Goal: Task Accomplishment & Management: Manage account settings

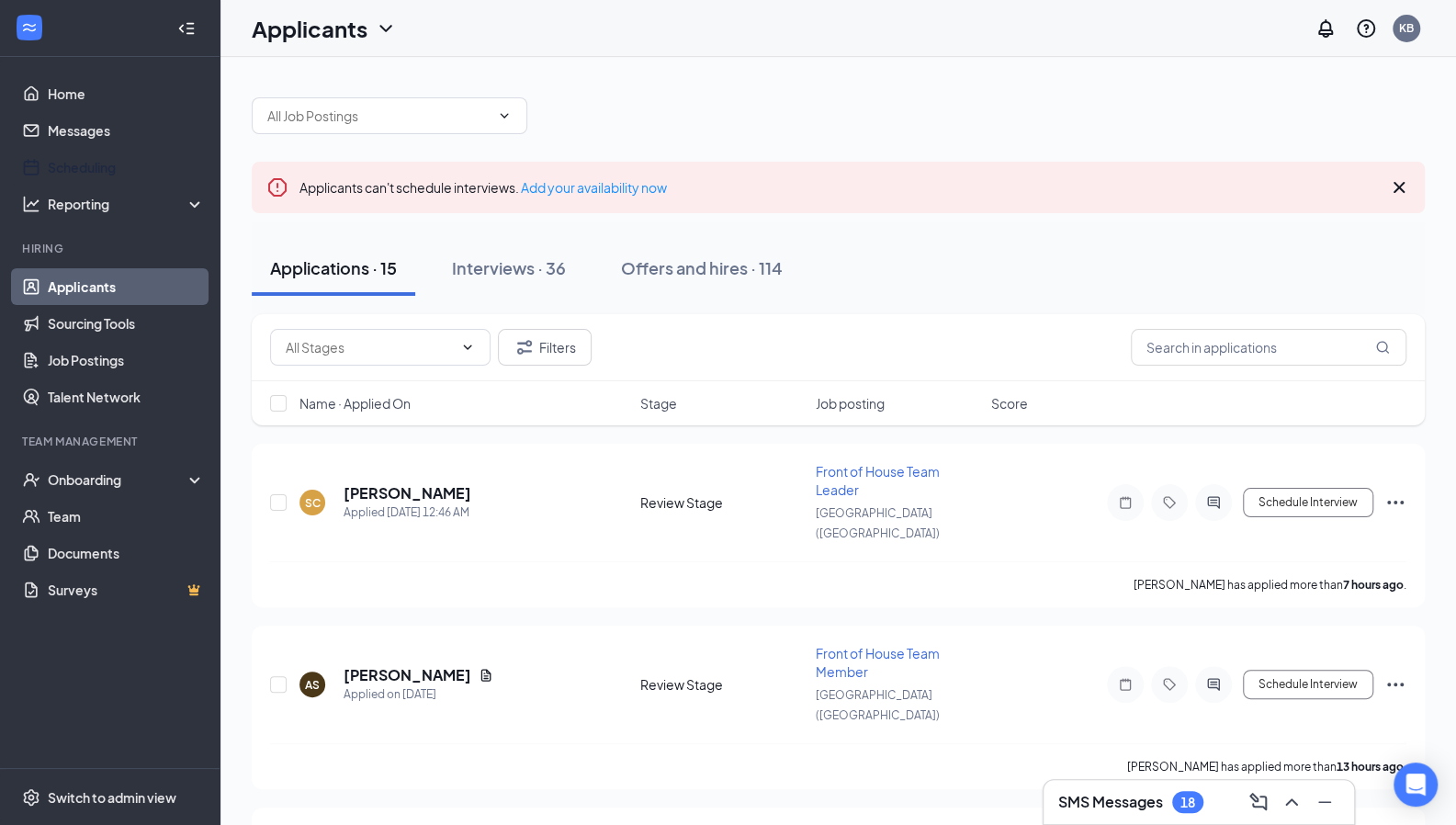
click at [48, 162] on link "Scheduling" at bounding box center [126, 168] width 157 height 37
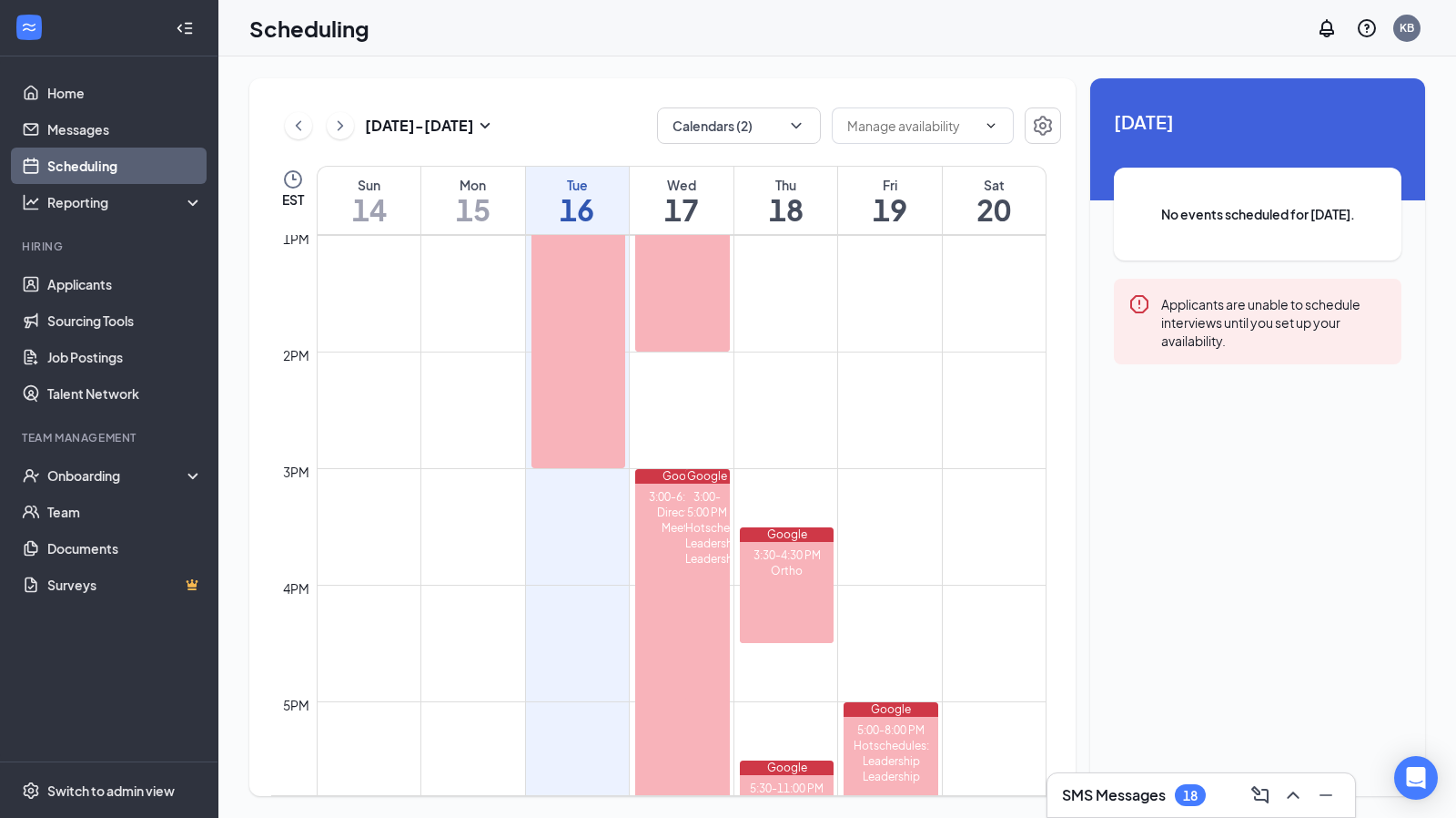
scroll to position [1508, 0]
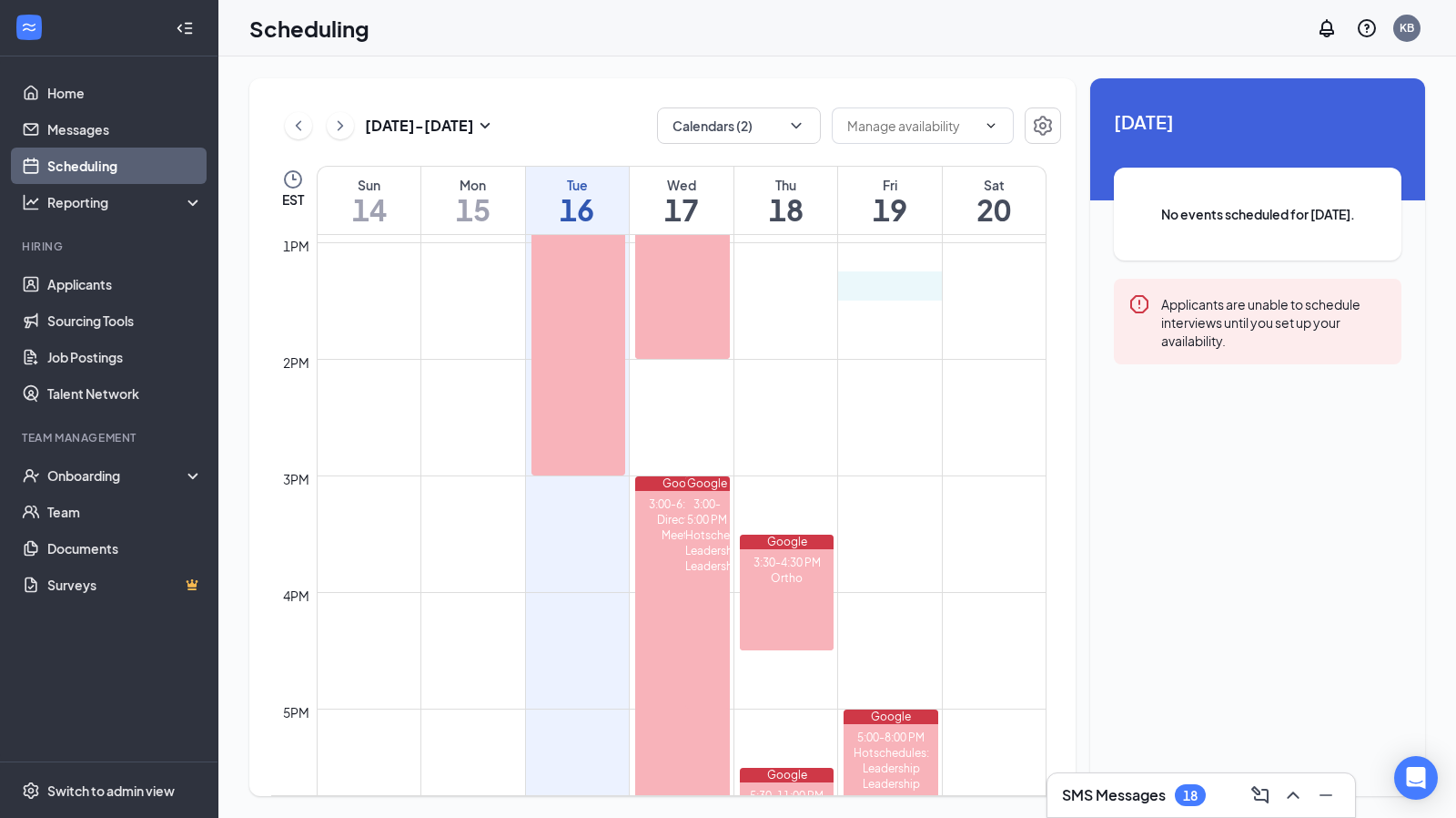
drag, startPoint x: 868, startPoint y: 293, endPoint x: 882, endPoint y: 278, distance: 20.5
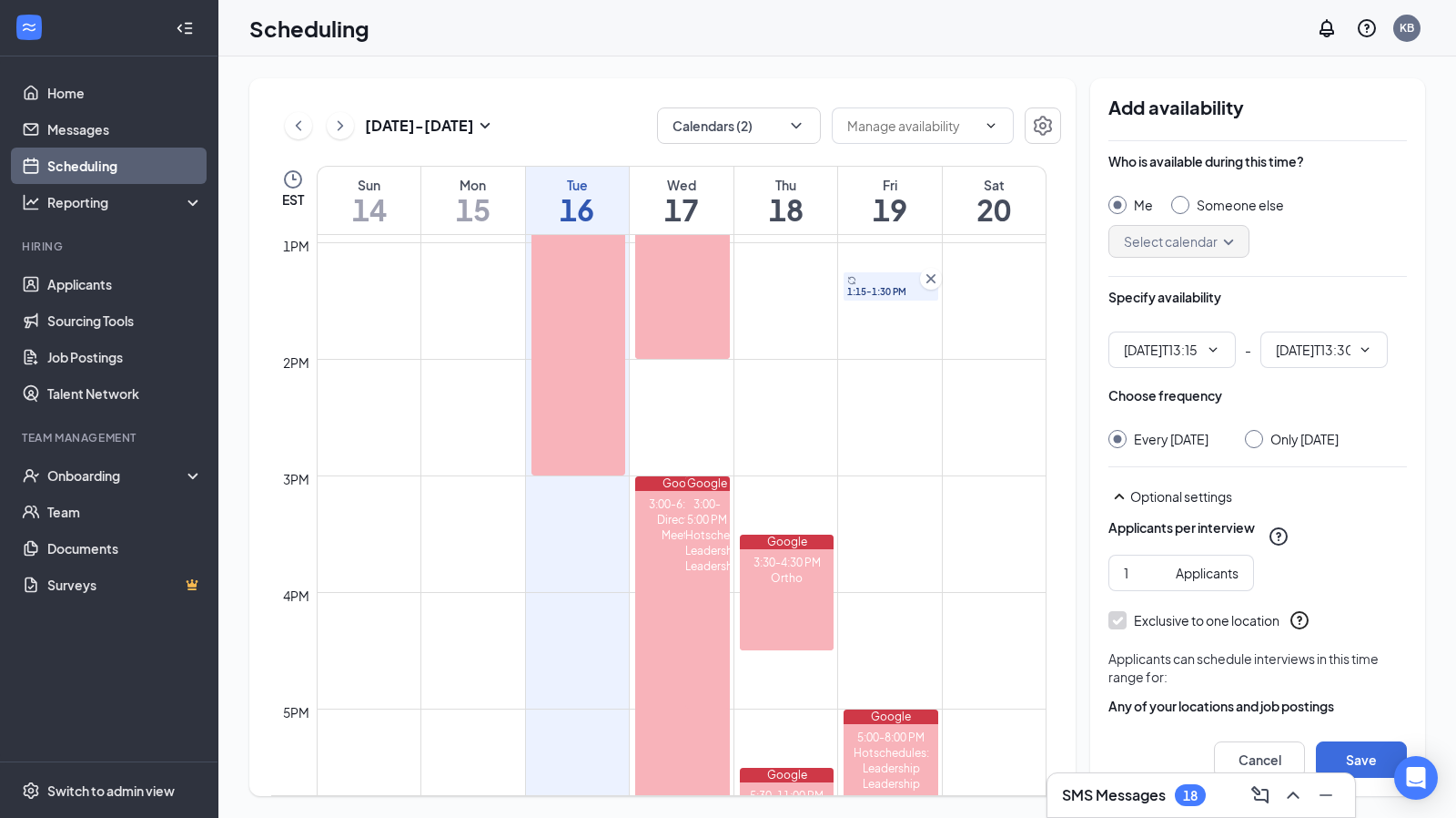
type input "01:15 PM"
type input "01:30 PM"
click at [925, 281] on icon "Cross" at bounding box center [930, 278] width 18 height 18
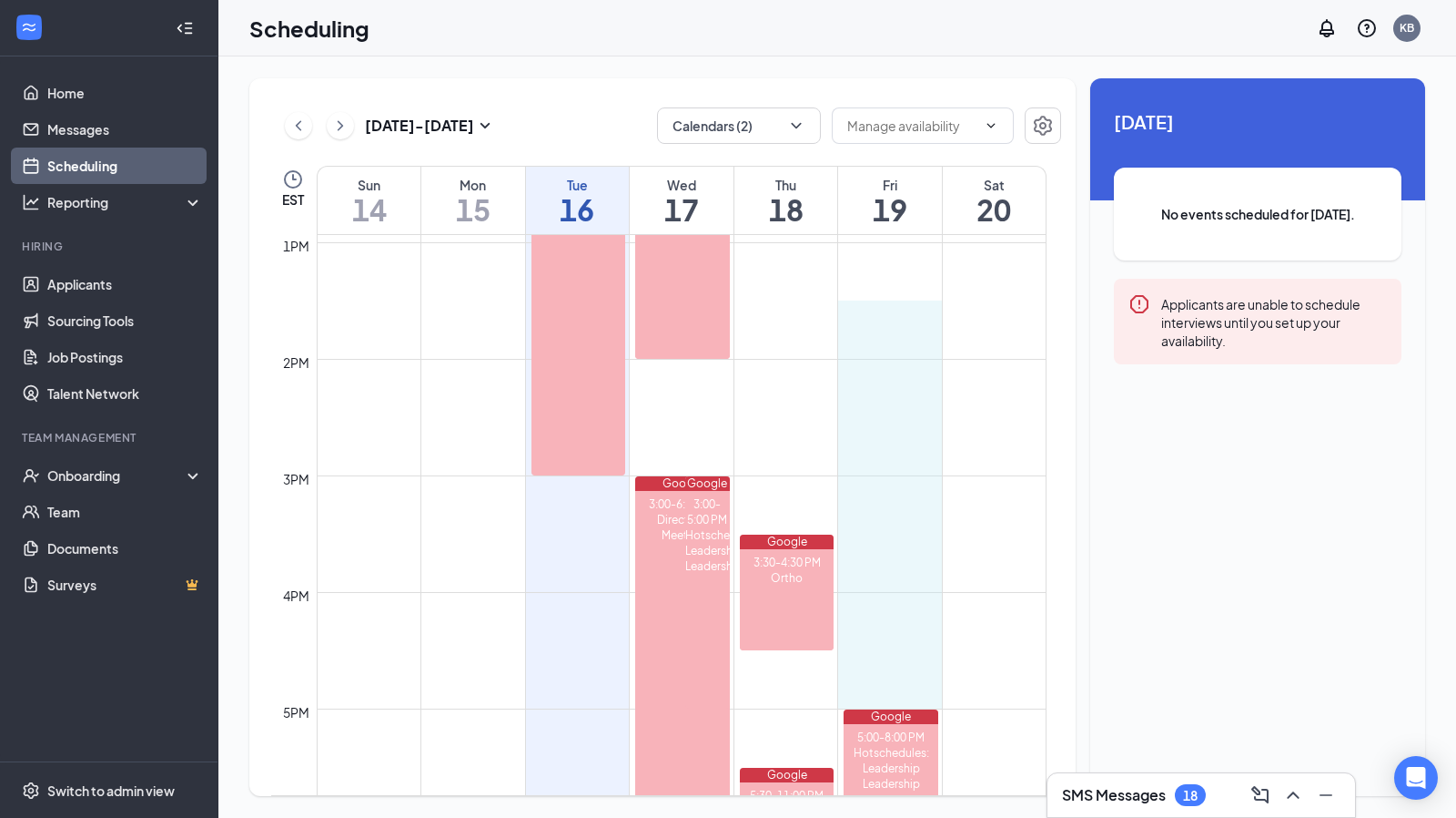
drag, startPoint x: 883, startPoint y: 300, endPoint x: 888, endPoint y: 691, distance: 391.0
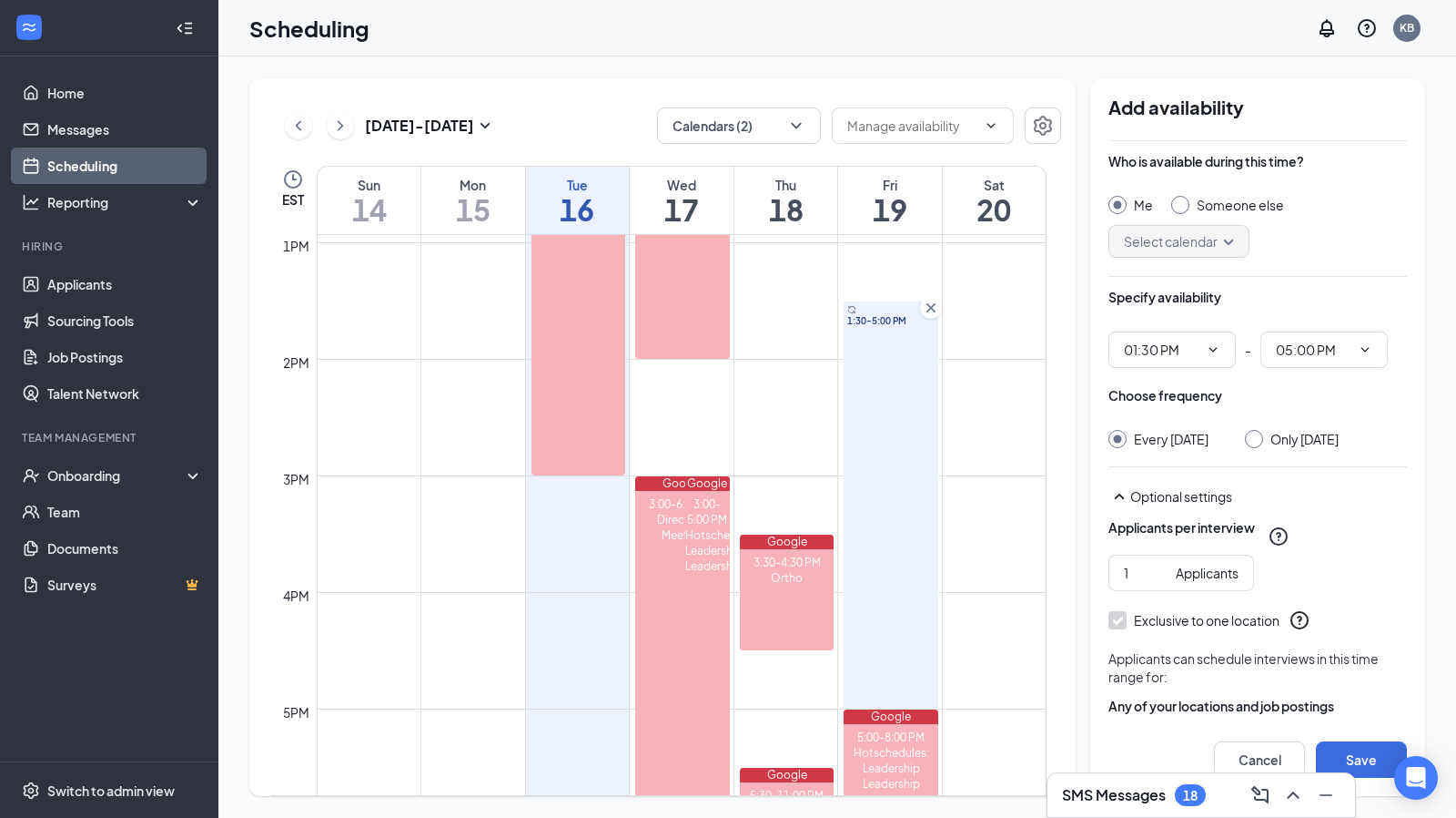
type input "01:30 PM"
type input "05:00 PM"
click at [1265, 426] on div "Choose frequency Every [DATE] Only [DATE]" at bounding box center [1258, 417] width 299 height 62
click at [1259, 436] on div at bounding box center [1254, 438] width 18 height 18
click at [1255, 439] on input "Only [DATE]" at bounding box center [1251, 435] width 12 height 12
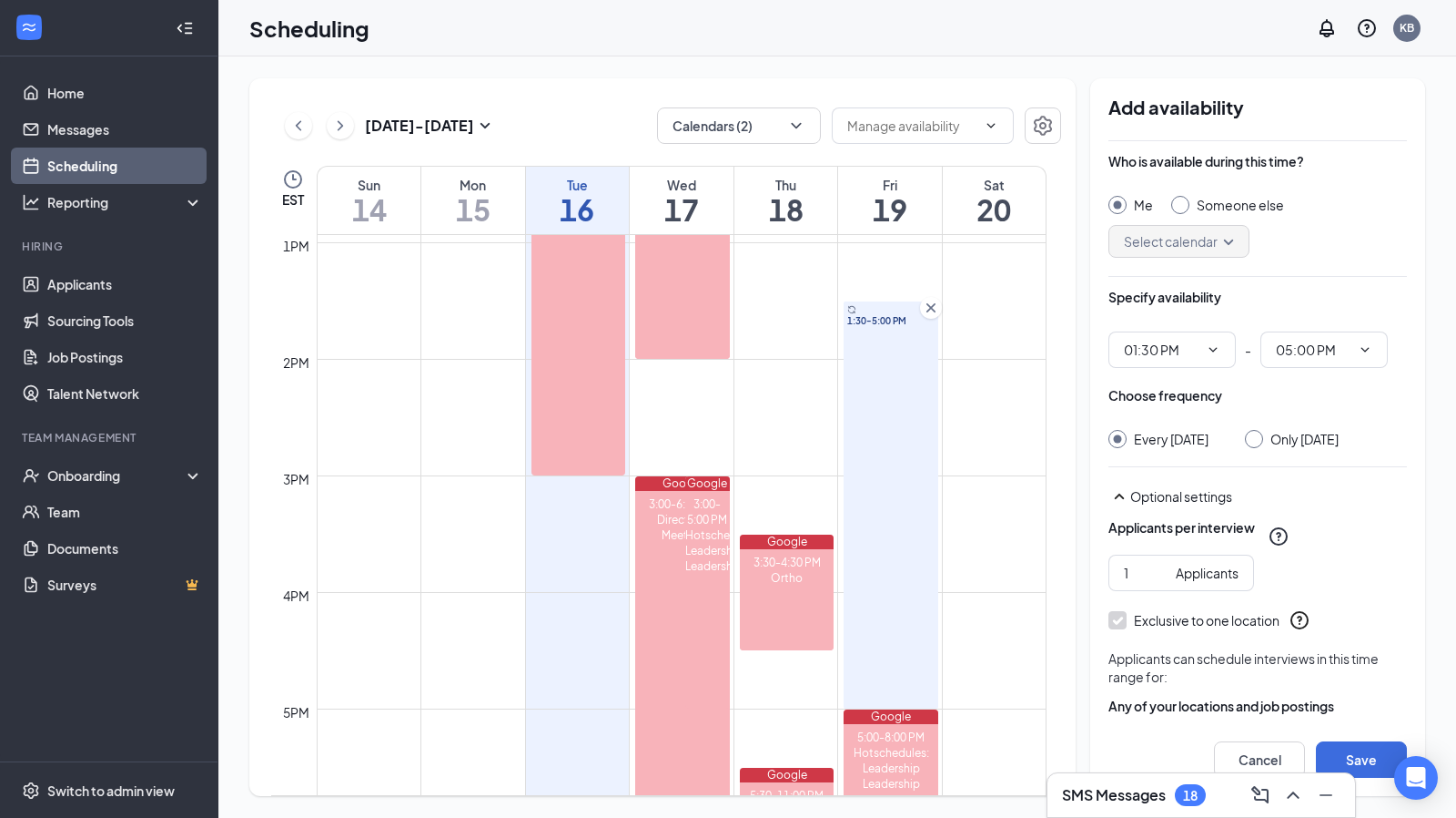
radio input "true"
radio input "false"
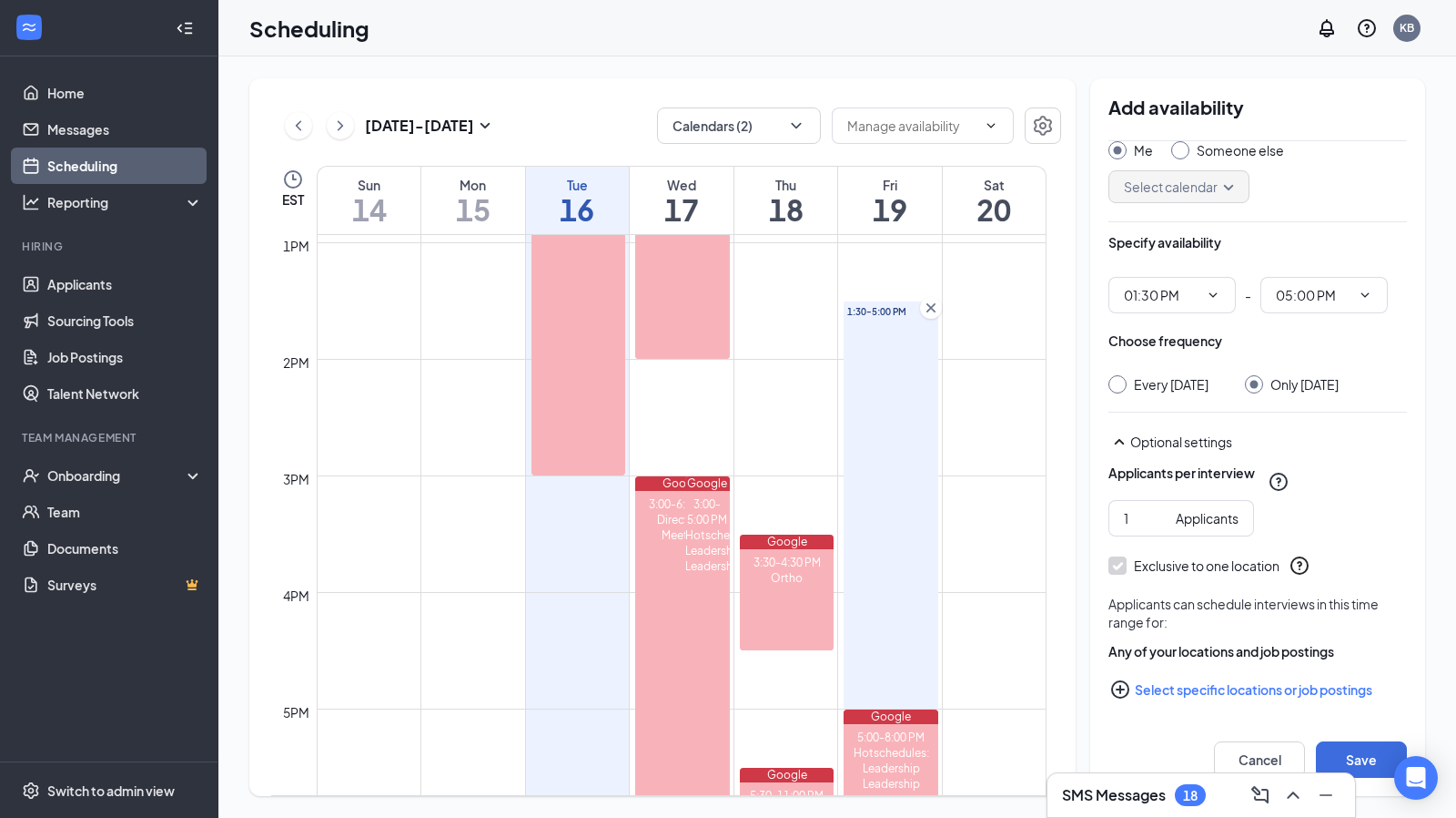
click at [1147, 671] on button "Select specific locations or job postings" at bounding box center [1258, 689] width 299 height 36
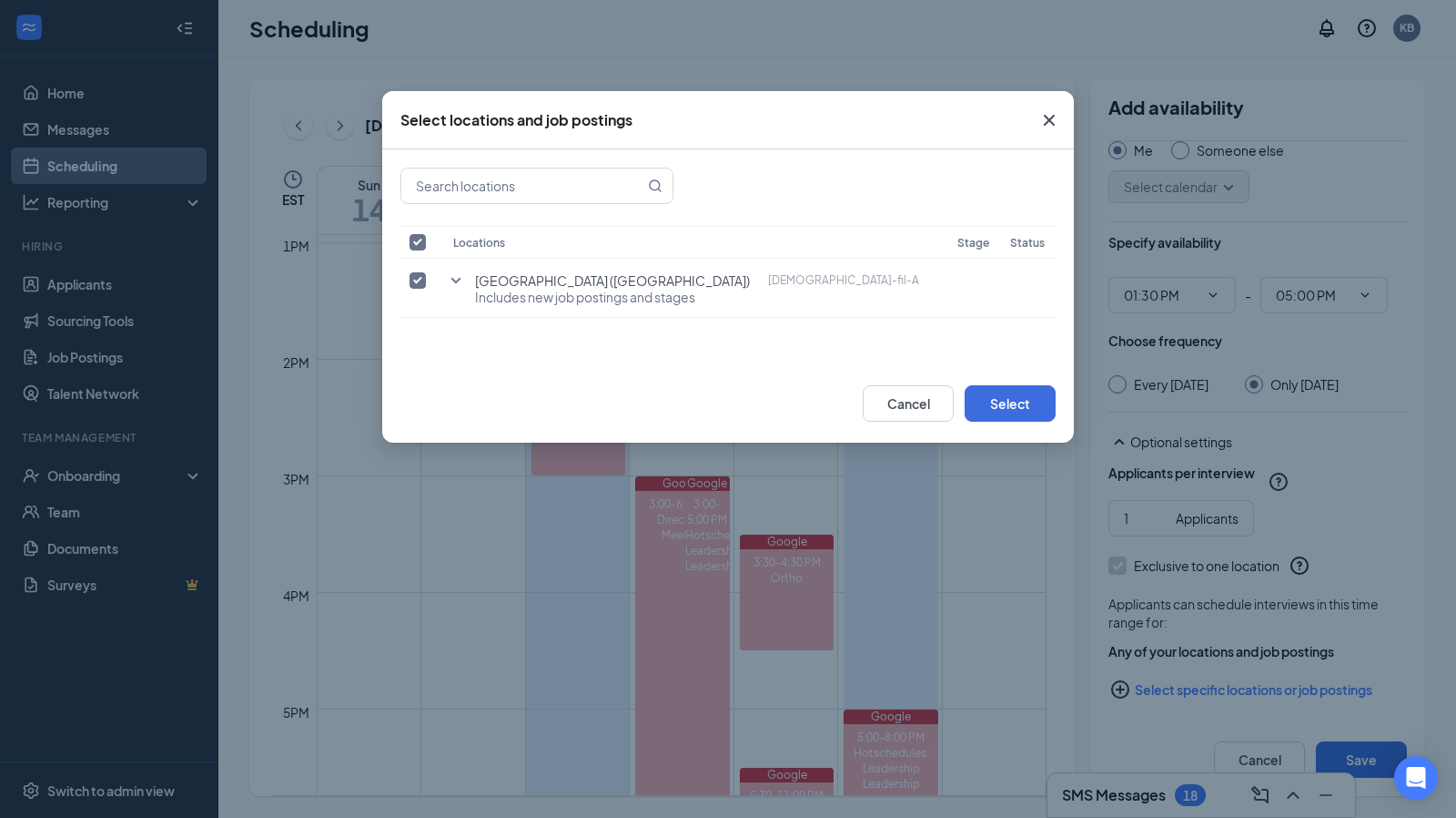
click at [461, 284] on icon "SmallChevronDown" at bounding box center [456, 280] width 22 height 22
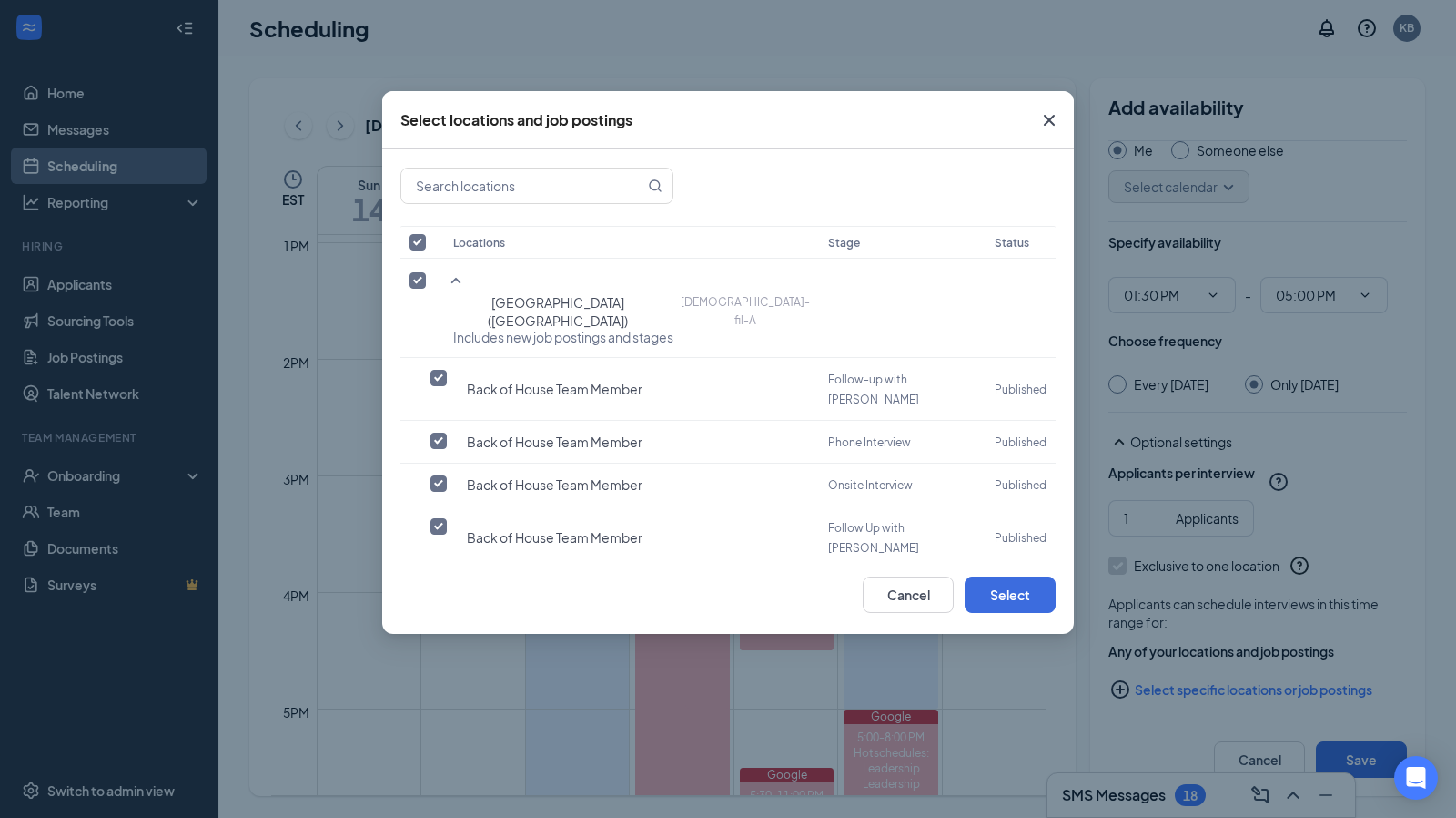
click at [448, 431] on label at bounding box center [443, 440] width 26 height 18
click at [447, 432] on input "checkbox" at bounding box center [438, 440] width 16 height 16
checkbox input "true"
checkbox input "false"
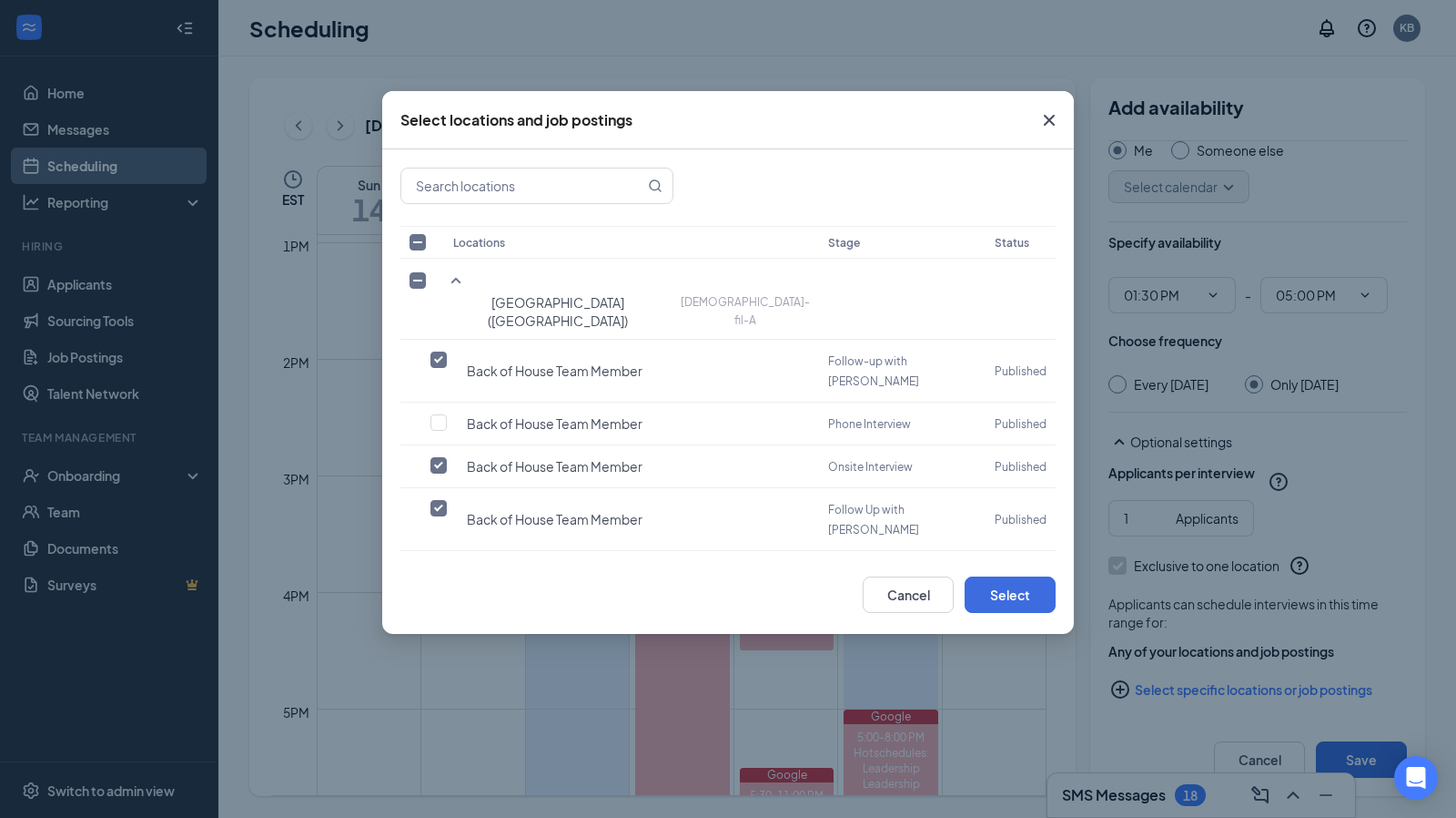
click at [435, 500] on input "checkbox" at bounding box center [438, 508] width 16 height 16
checkbox input "false"
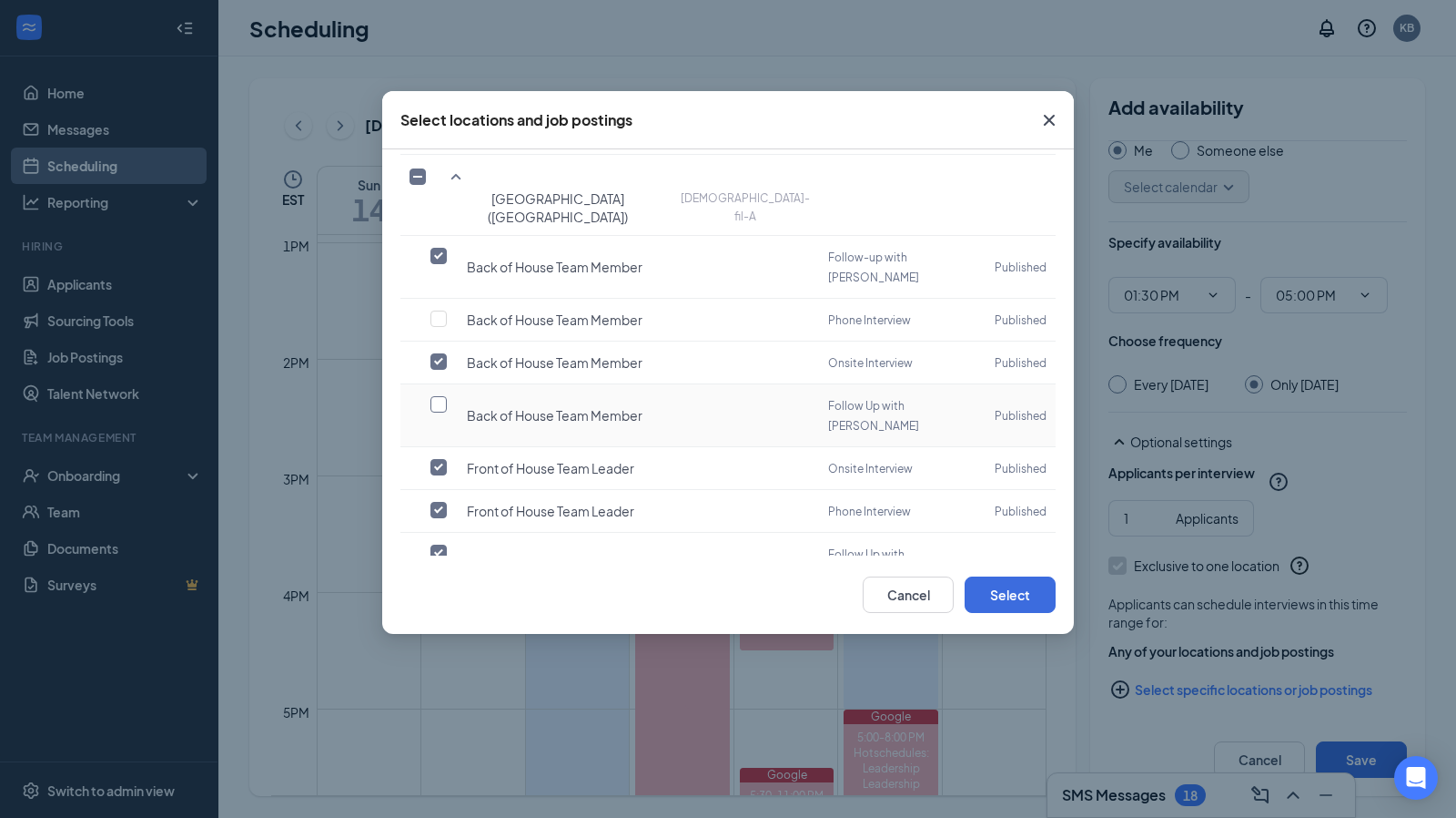
scroll to position [104, 0]
click at [439, 502] on input "checkbox" at bounding box center [438, 510] width 16 height 16
checkbox input "false"
click at [431, 596] on td at bounding box center [423, 627] width 44 height 63
click at [441, 607] on input "checkbox" at bounding box center [438, 615] width 16 height 16
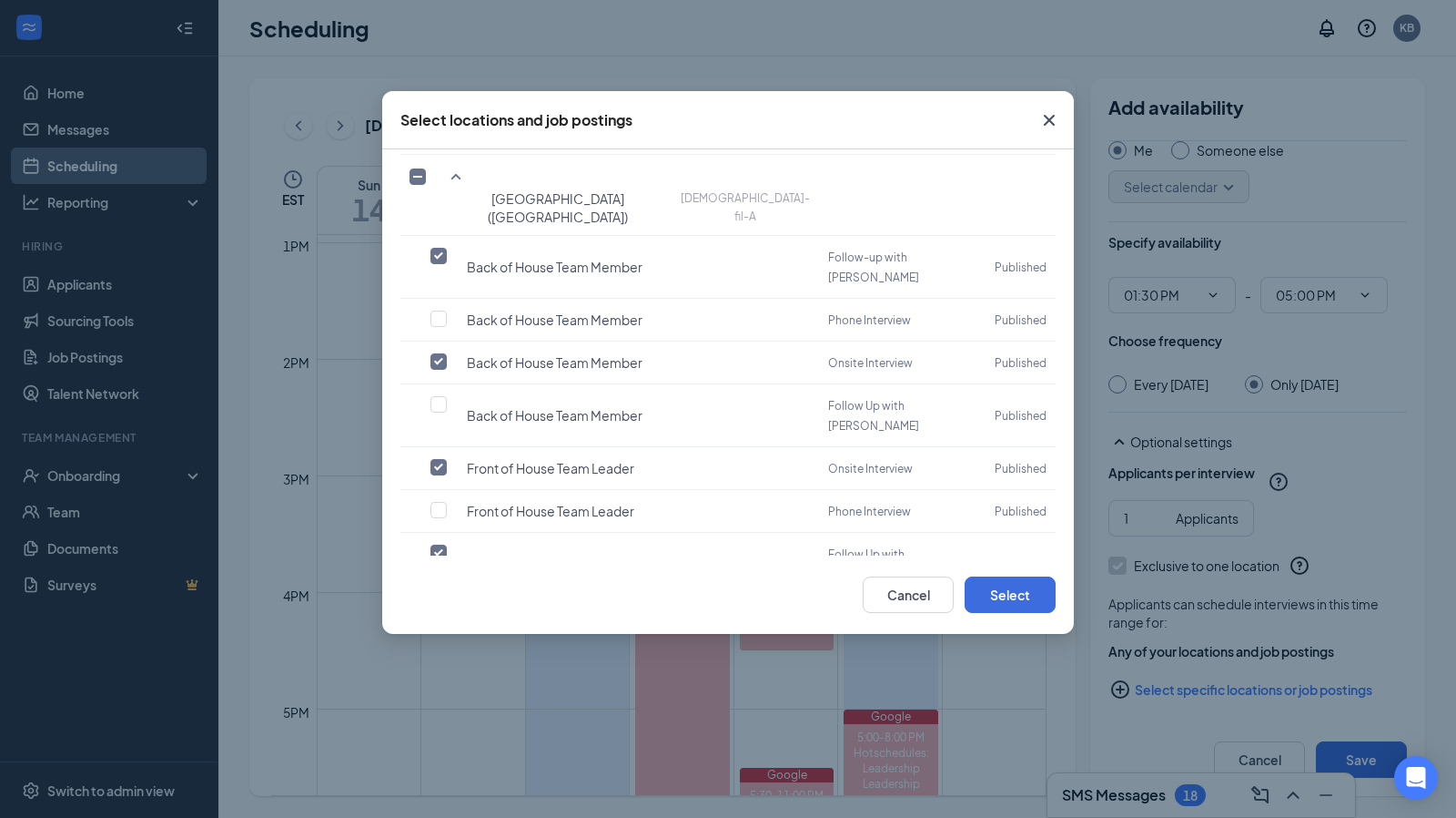
checkbox input "false"
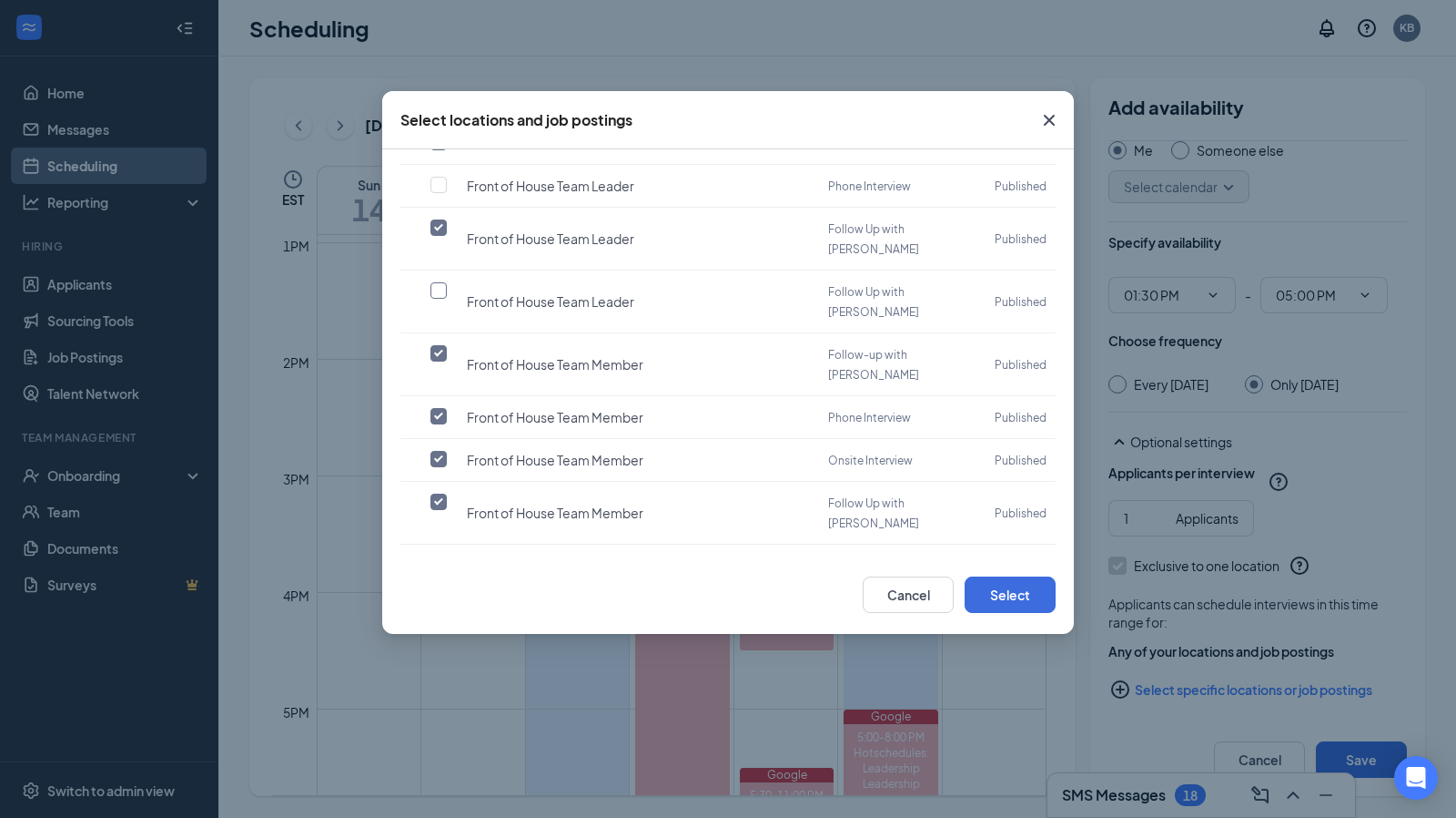
scroll to position [430, 0]
click at [435, 407] on input "checkbox" at bounding box center [438, 414] width 16 height 16
checkbox input "false"
click at [441, 493] on input "checkbox" at bounding box center [438, 500] width 16 height 16
checkbox input "false"
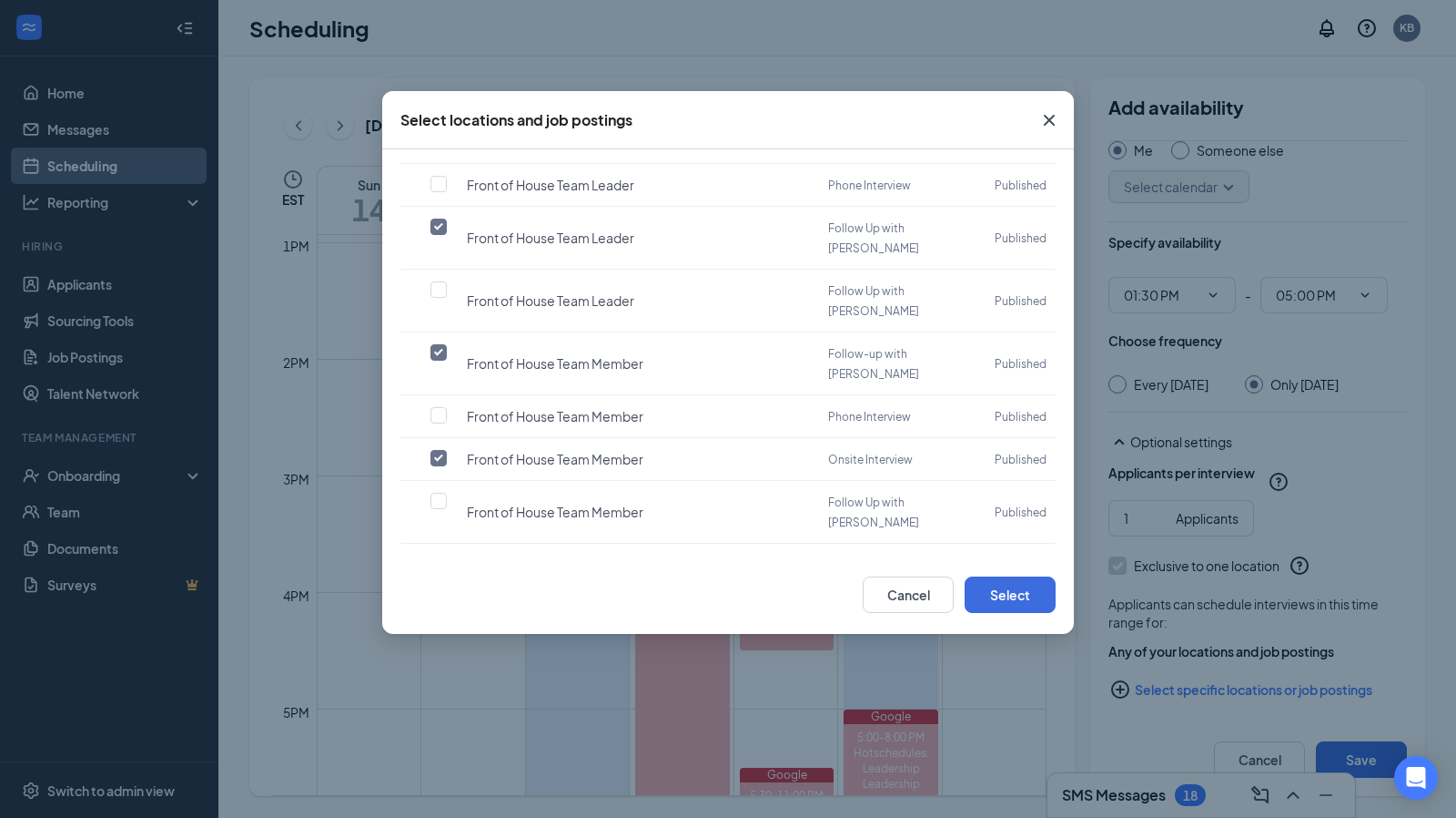
click at [443, 598] on input "checkbox" at bounding box center [438, 606] width 16 height 16
checkbox input "false"
click at [442, 703] on input "checkbox" at bounding box center [438, 711] width 16 height 16
checkbox input "false"
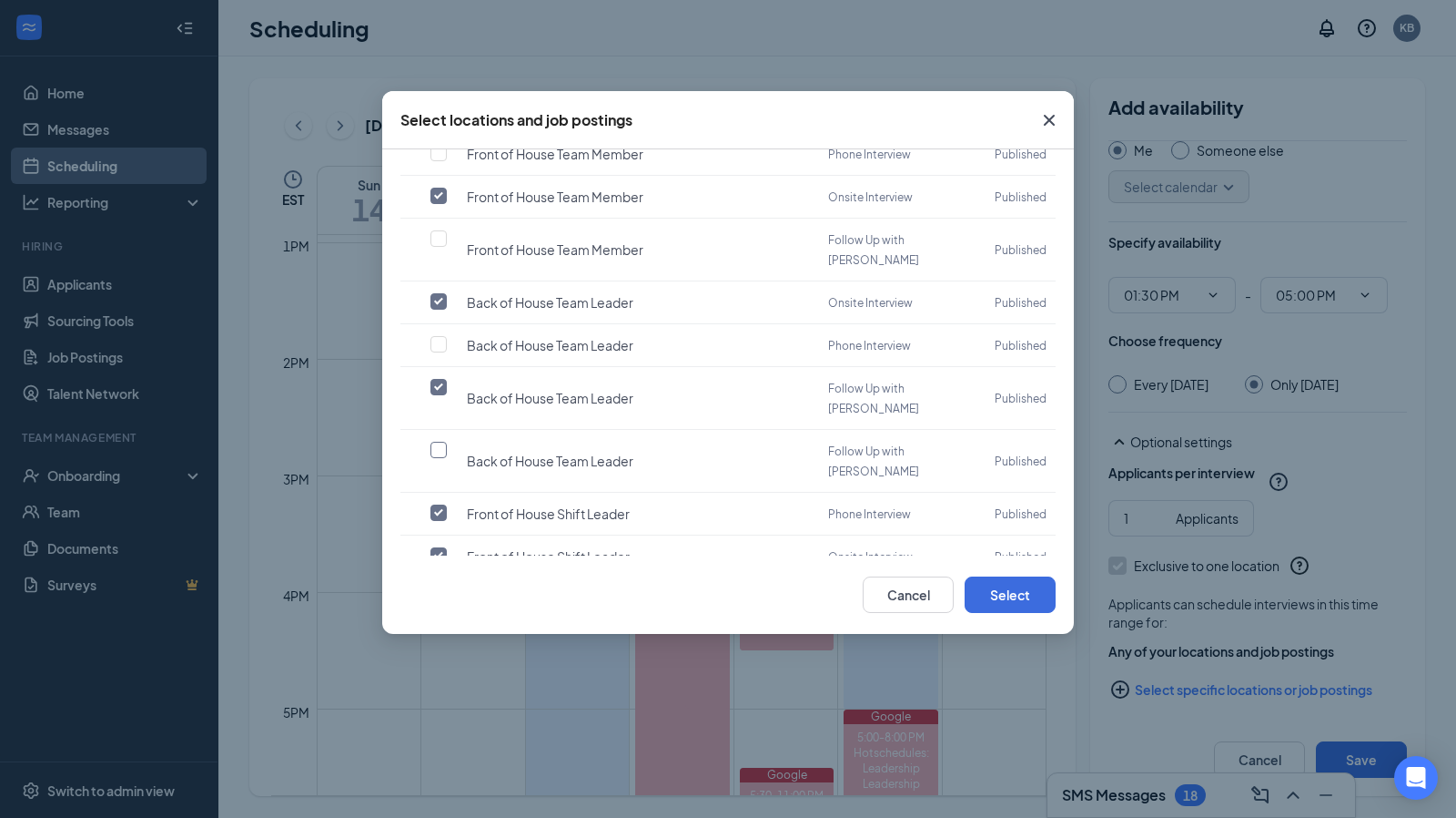
scroll to position [693, 0]
click at [443, 652] on input "checkbox" at bounding box center [438, 660] width 16 height 16
checkbox input "false"
click at [446, 715] on input "checkbox" at bounding box center [438, 723] width 16 height 16
checkbox input "false"
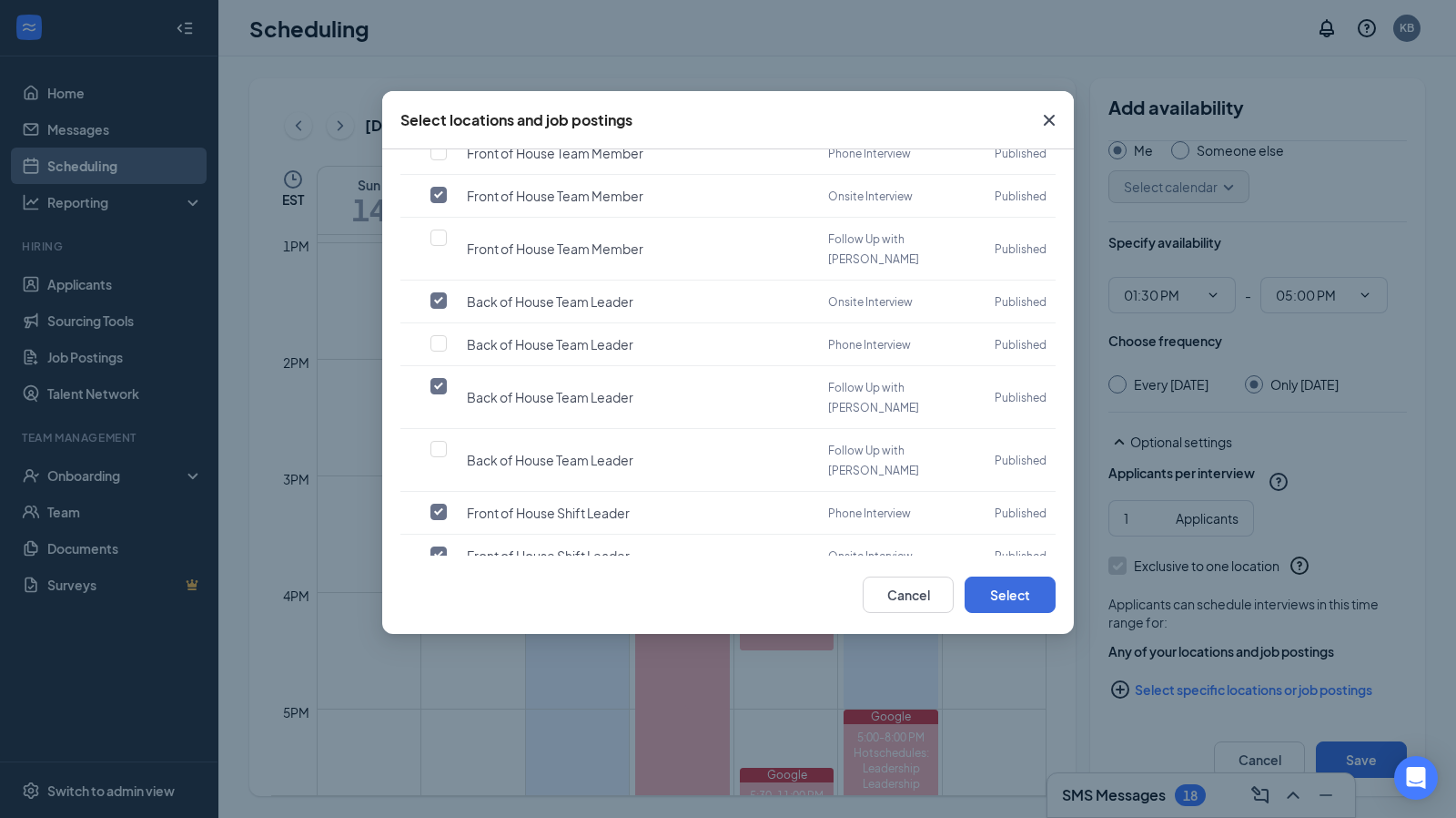
click at [441, 504] on input "checkbox" at bounding box center [438, 512] width 16 height 16
checkbox input "false"
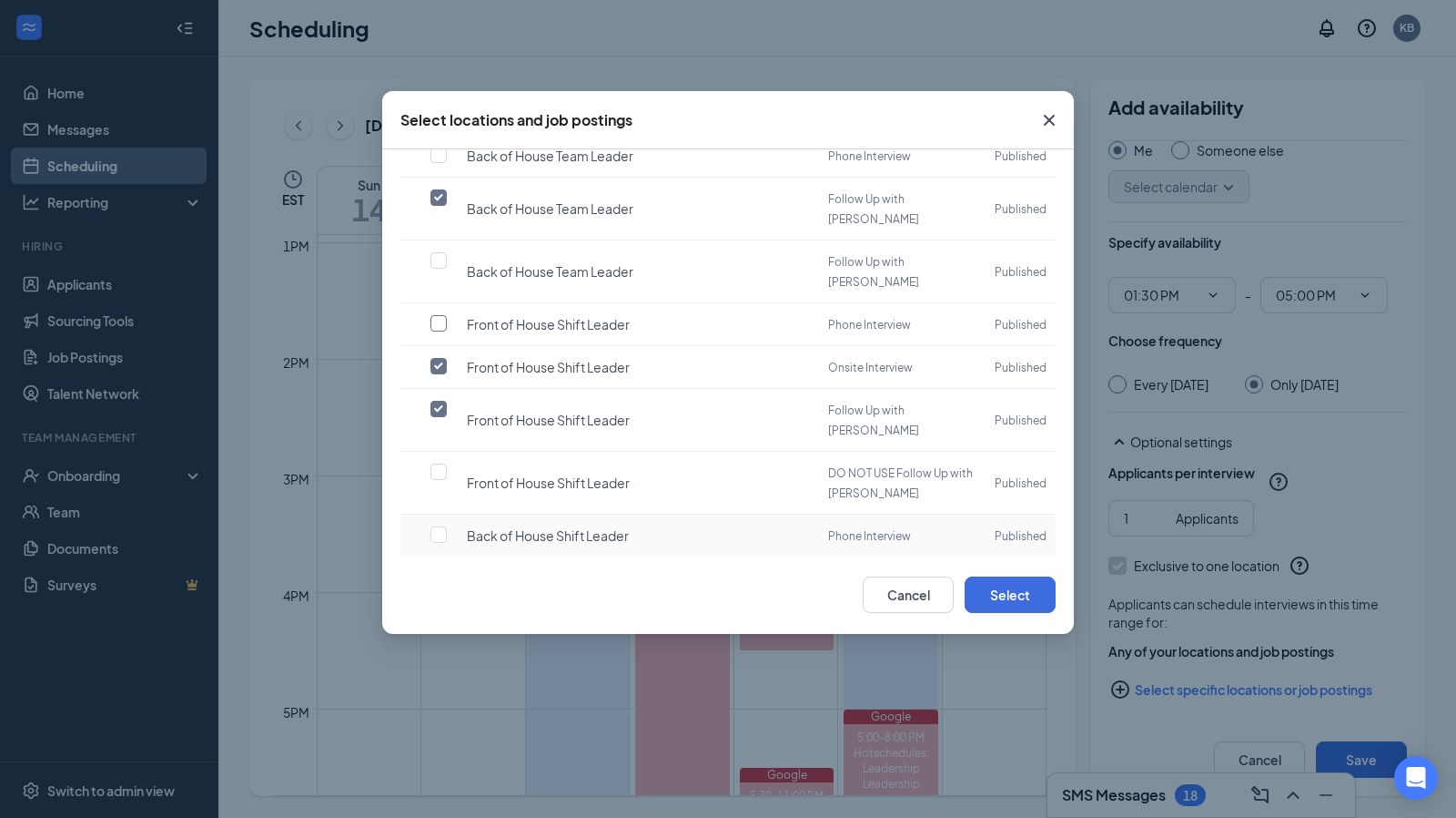
scroll to position [882, 0]
click at [445, 674] on input "checkbox" at bounding box center [438, 682] width 16 height 16
checkbox input "false"
click at [441, 737] on input "checkbox" at bounding box center [438, 745] width 16 height 16
checkbox input "false"
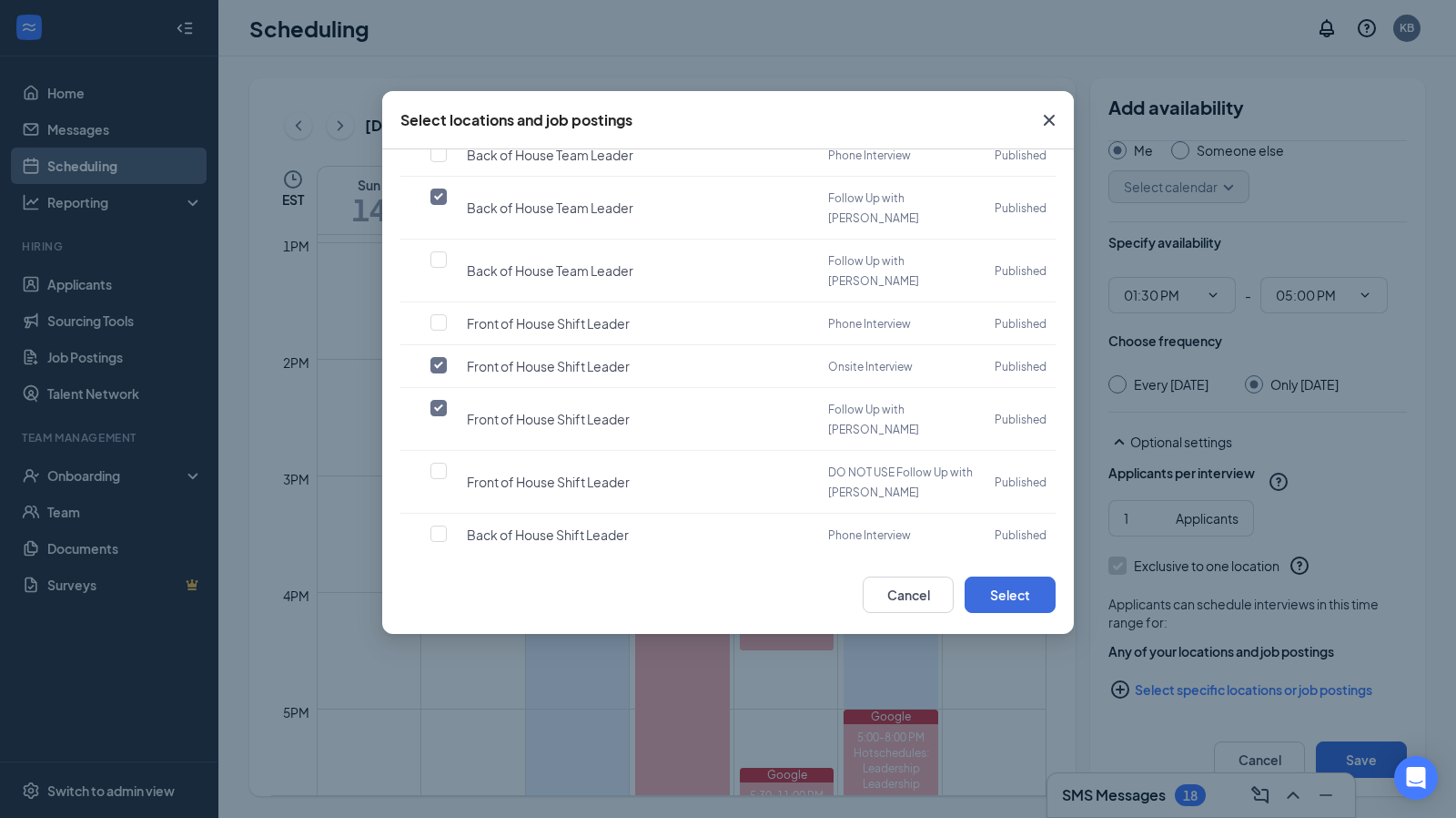
click at [442, 787] on td at bounding box center [423, 819] width 44 height 63
click at [438, 800] on input "checkbox" at bounding box center [438, 808] width 16 height 16
checkbox input "false"
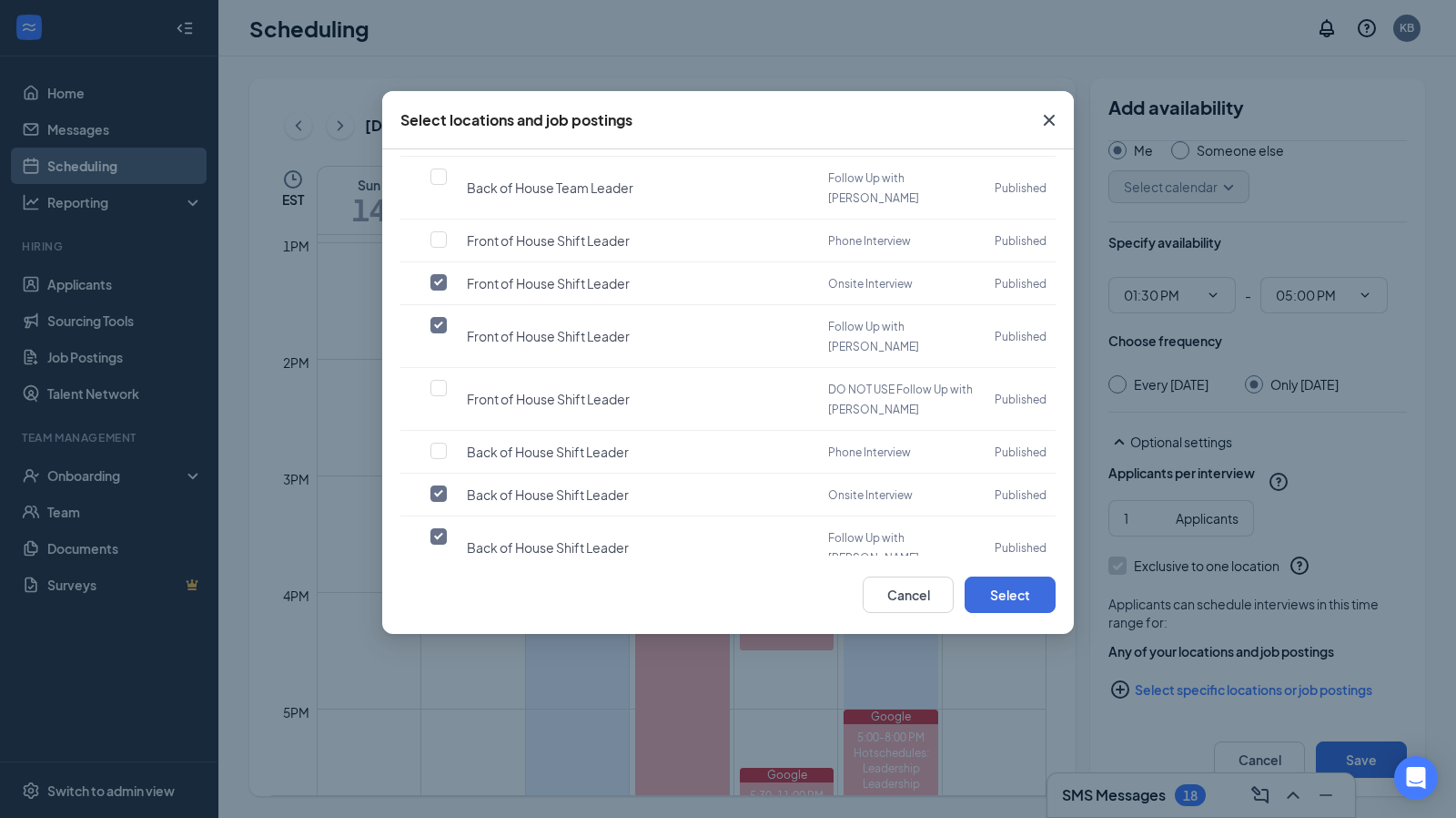
scroll to position [966, 0]
click at [437, 779] on input "checkbox" at bounding box center [438, 787] width 16 height 16
checkbox input "false"
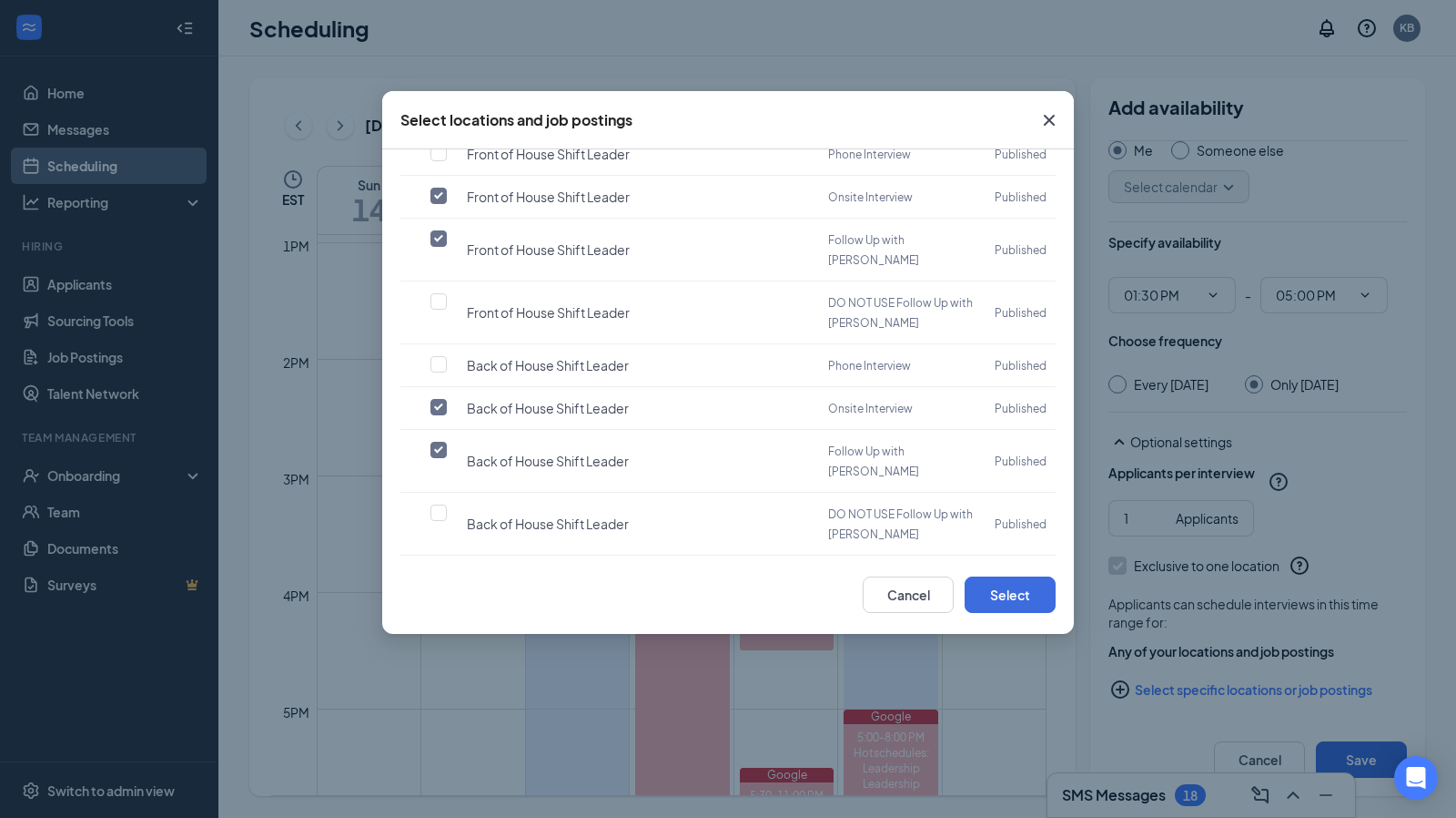
scroll to position [1054, 0]
click at [440, 808] on td at bounding box center [423, 828] width 44 height 43
click at [427, 765] on td at bounding box center [423, 786] width 44 height 43
click at [439, 777] on input "checkbox" at bounding box center [438, 785] width 16 height 16
checkbox input "false"
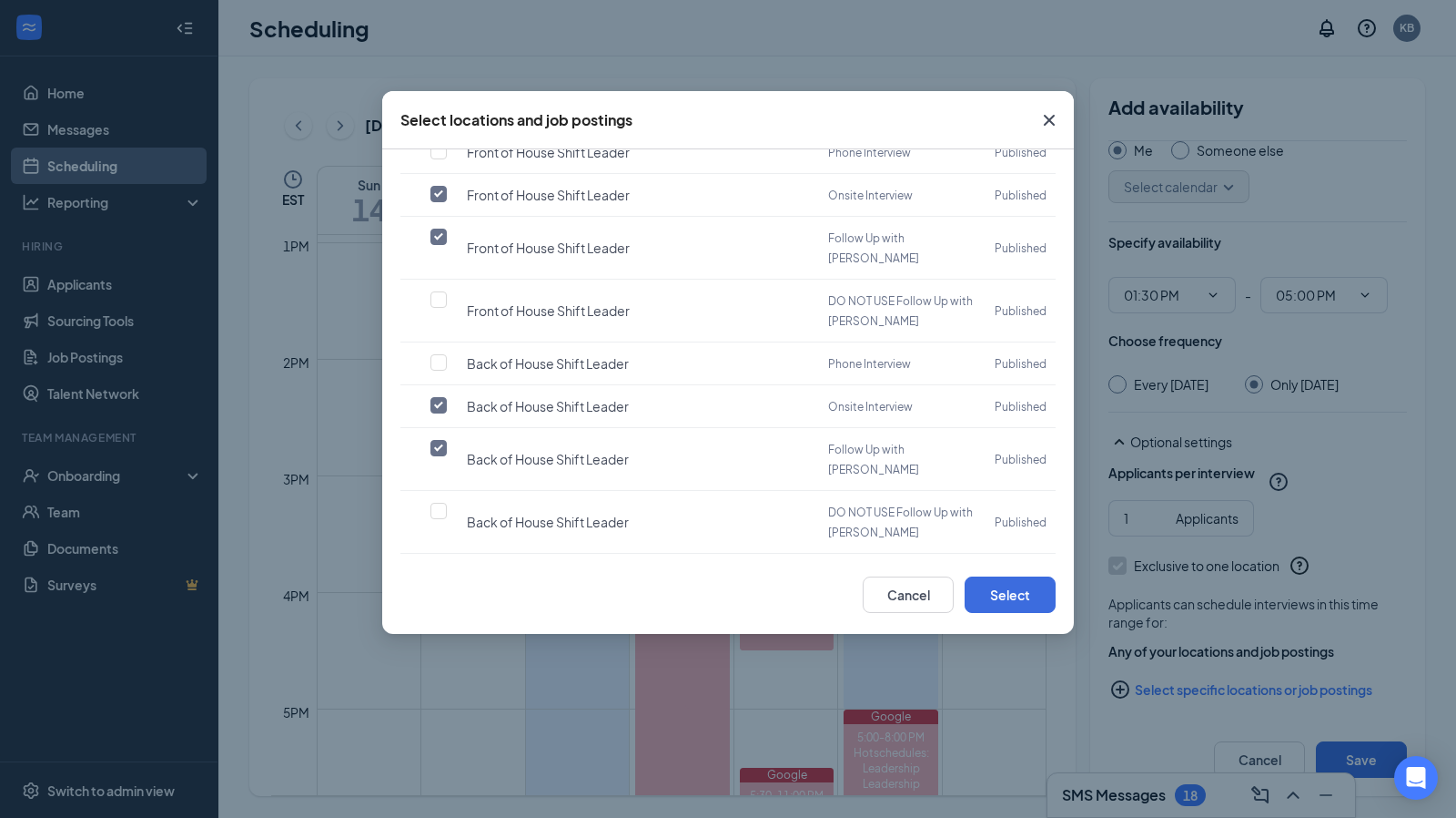
scroll to position [1085, 0]
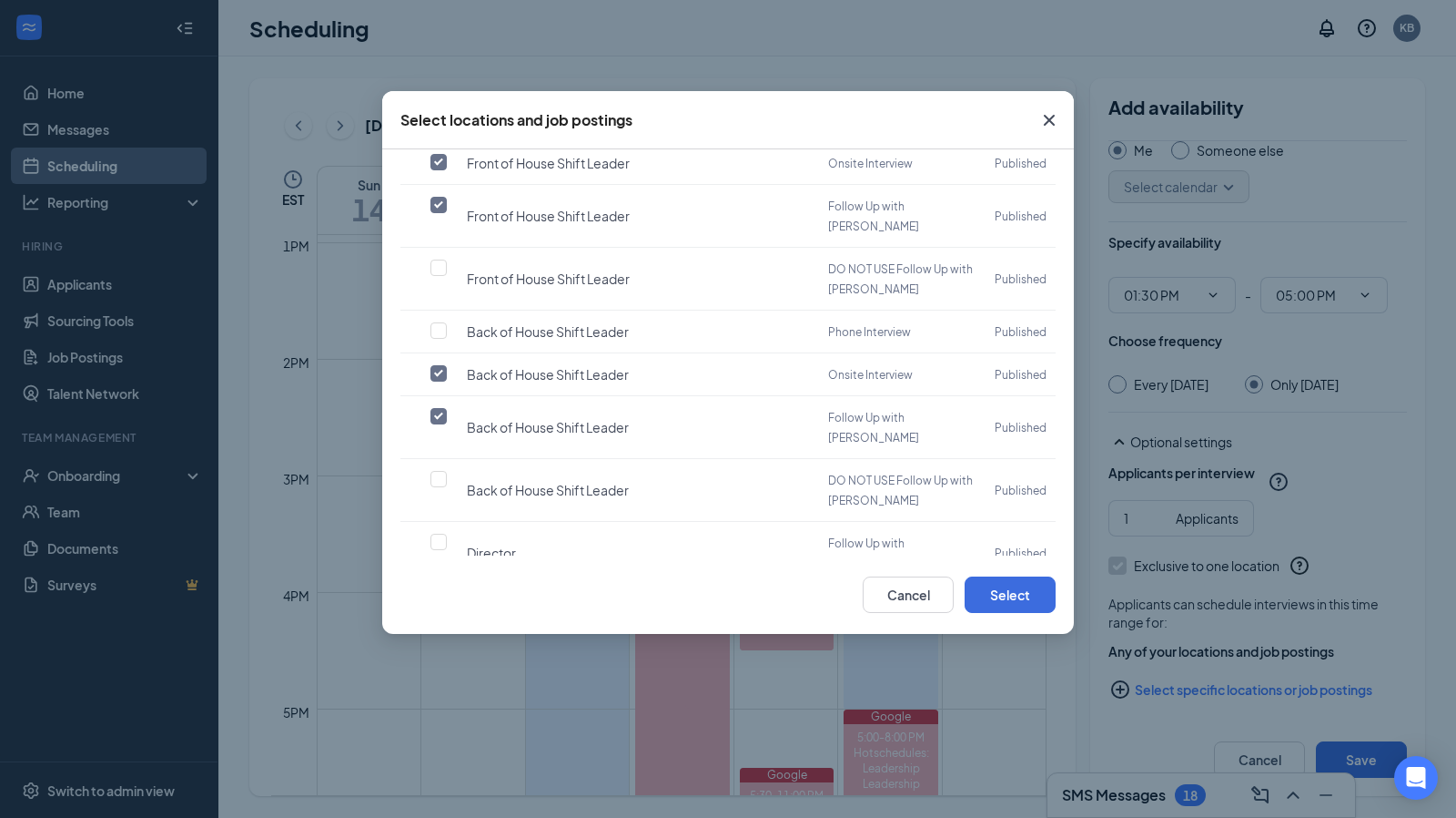
checkbox input "false"
click at [996, 599] on button "Select" at bounding box center [1009, 595] width 91 height 36
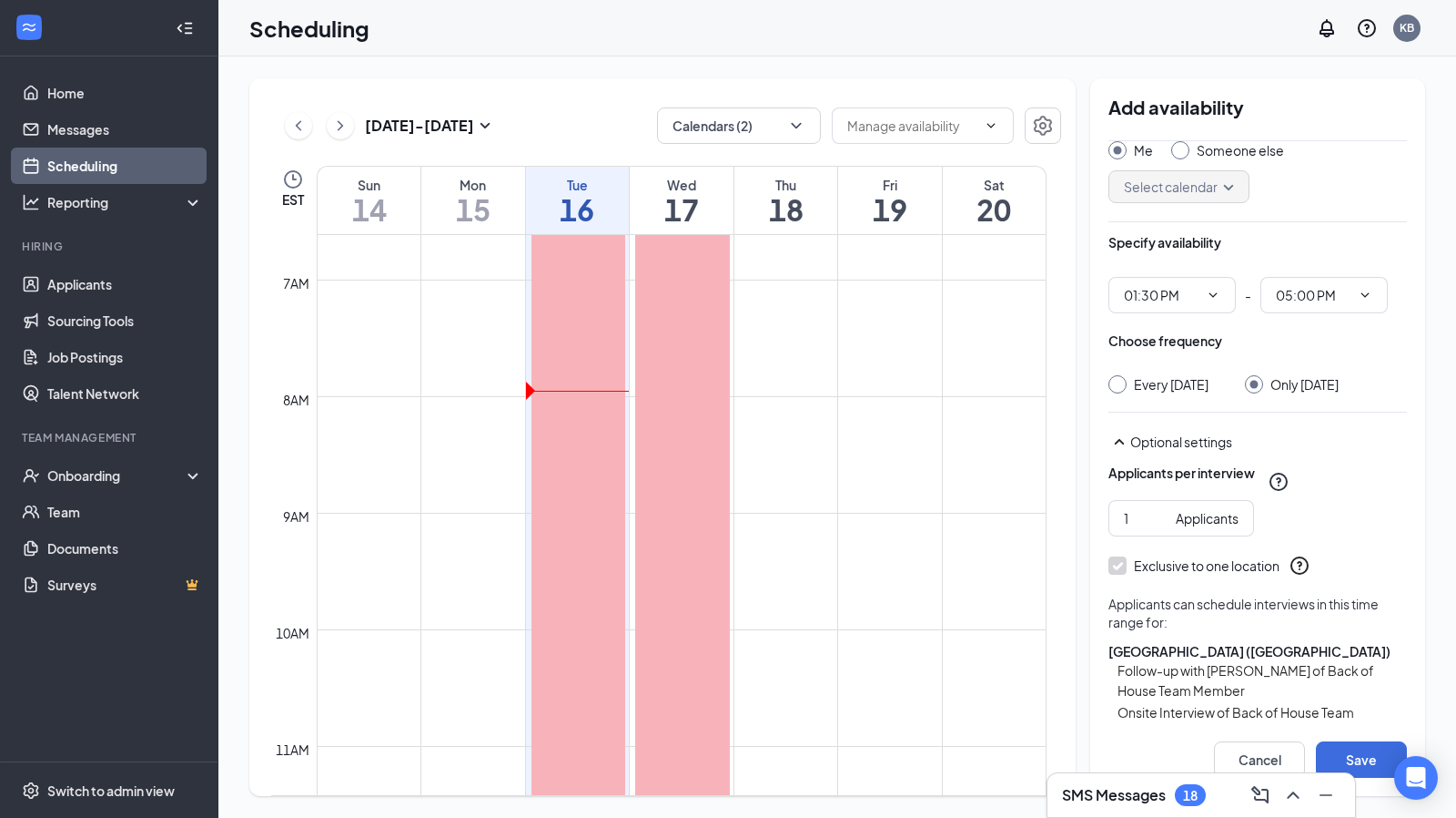
scroll to position [770, 0]
drag, startPoint x: 994, startPoint y: 400, endPoint x: 994, endPoint y: 508, distance: 108.0
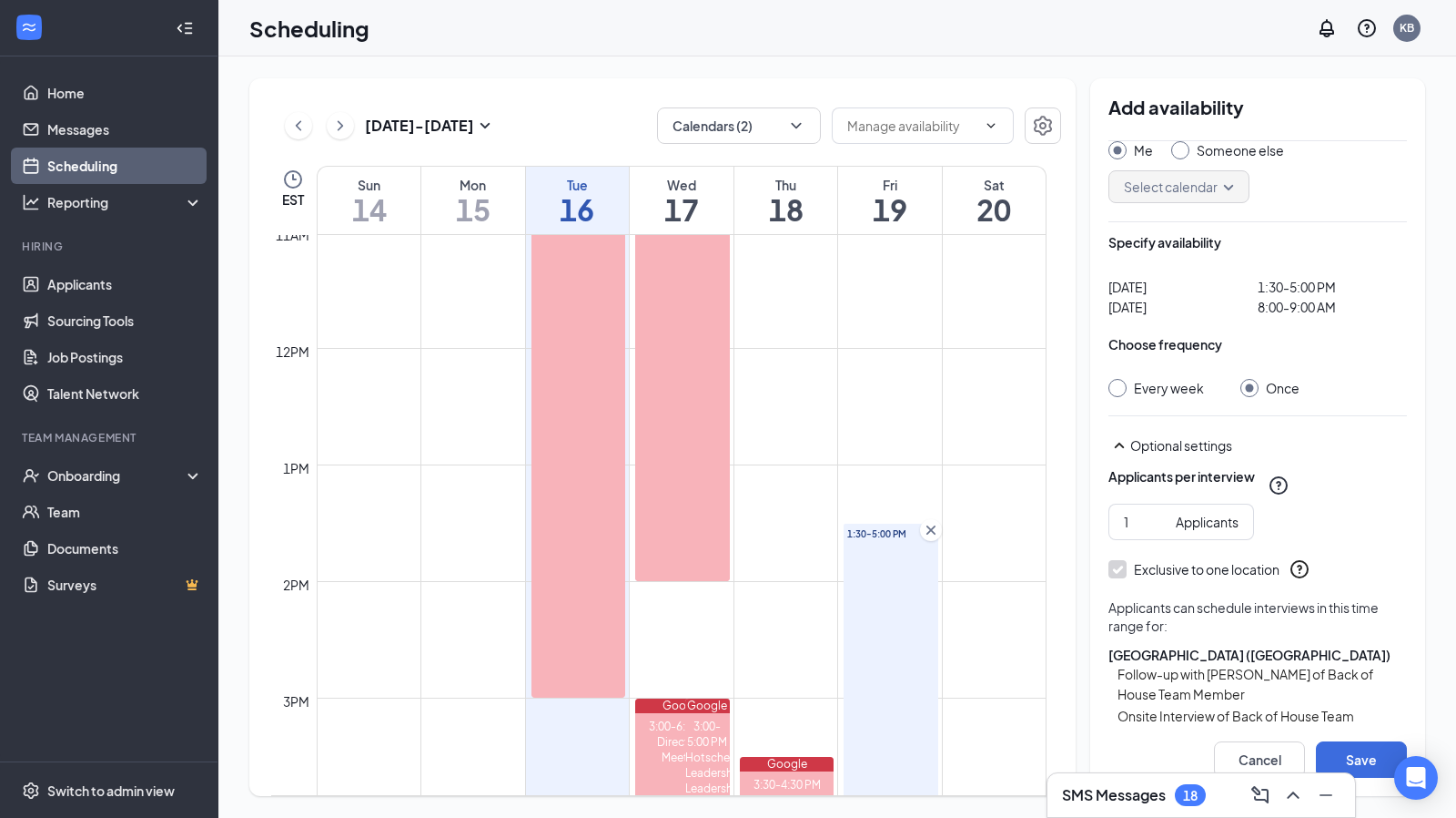
scroll to position [1320, 0]
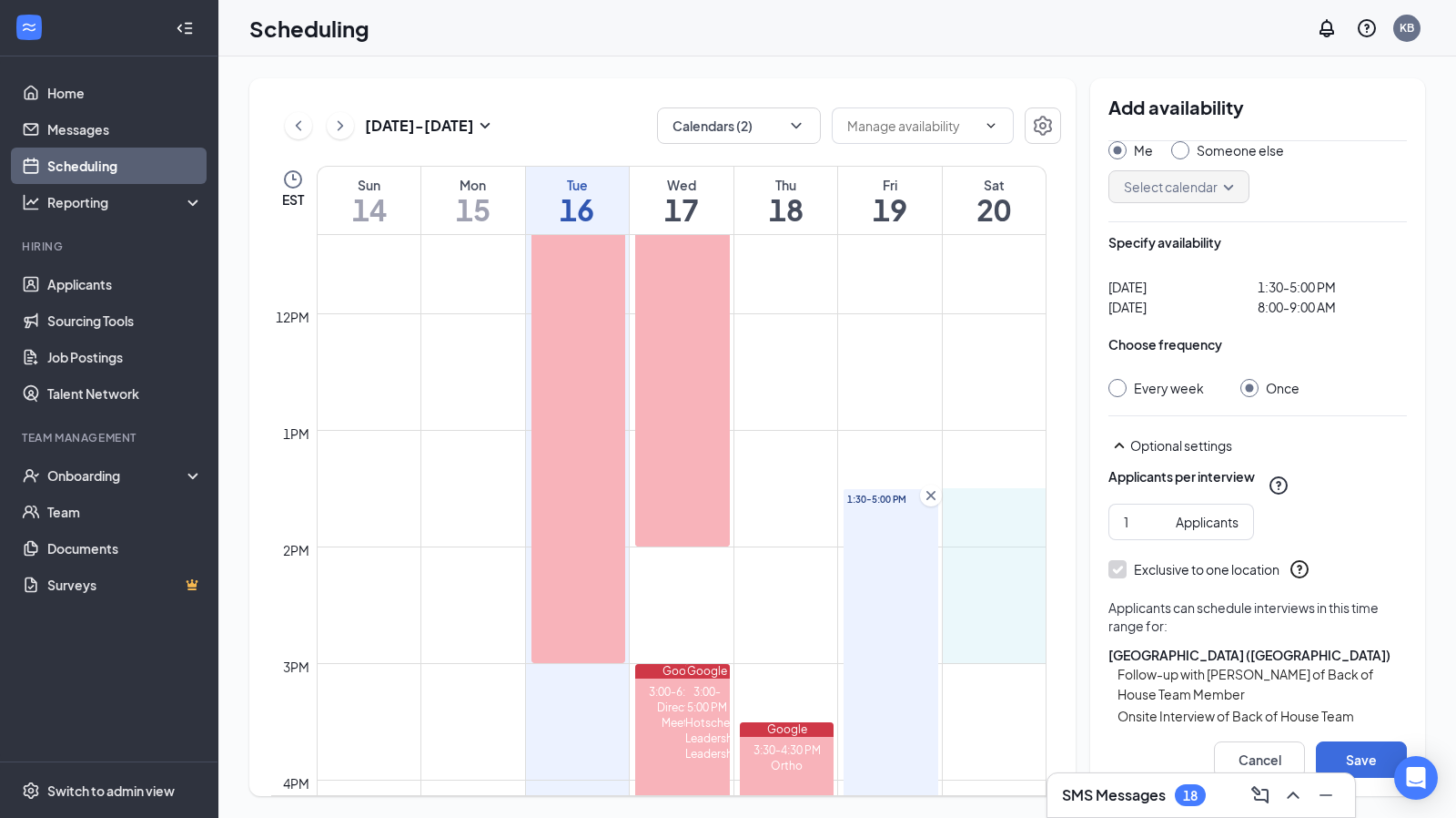
drag, startPoint x: 980, startPoint y: 491, endPoint x: 959, endPoint y: 647, distance: 157.4
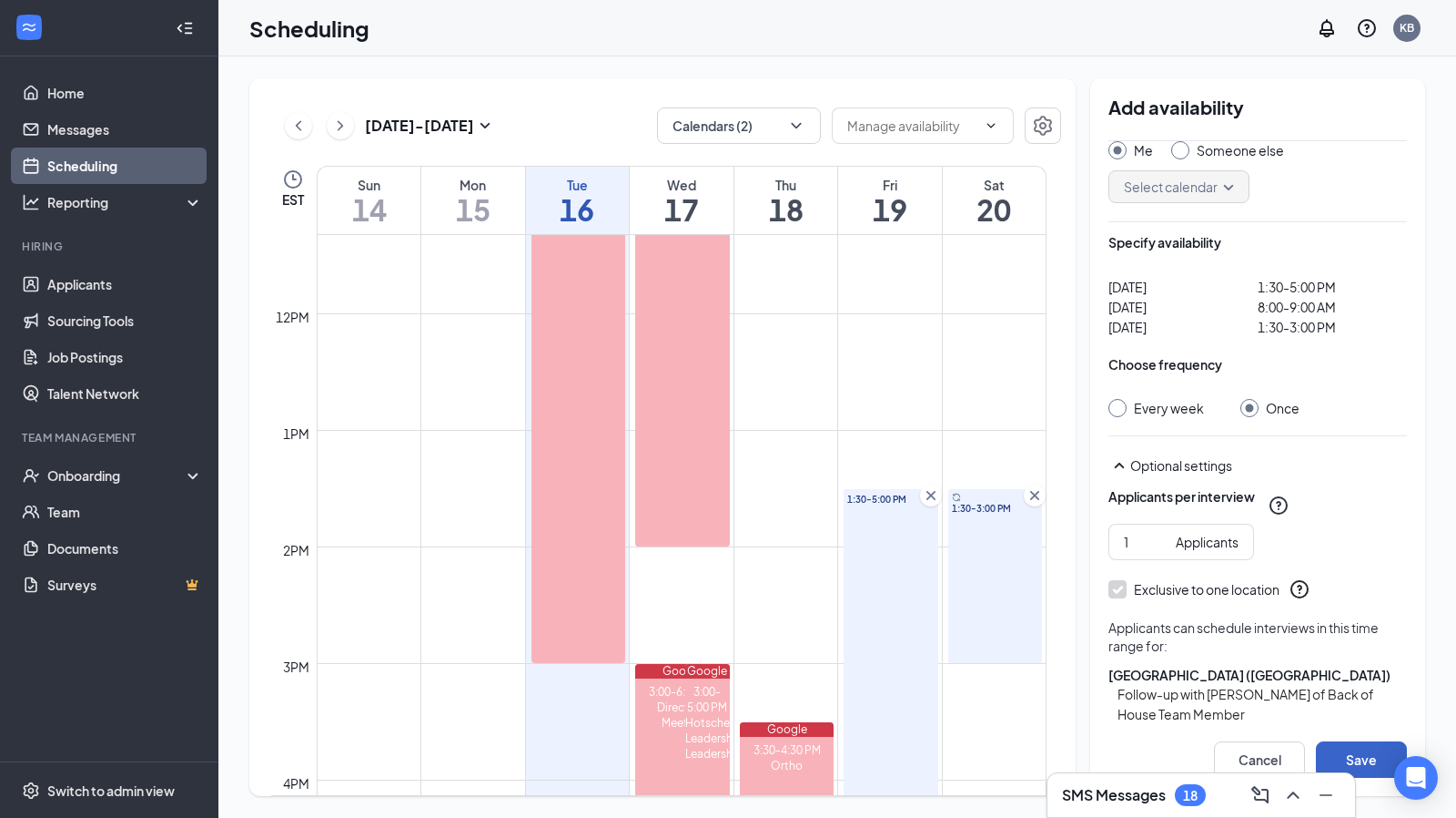
click at [1376, 760] on button "Save" at bounding box center [1362, 760] width 91 height 36
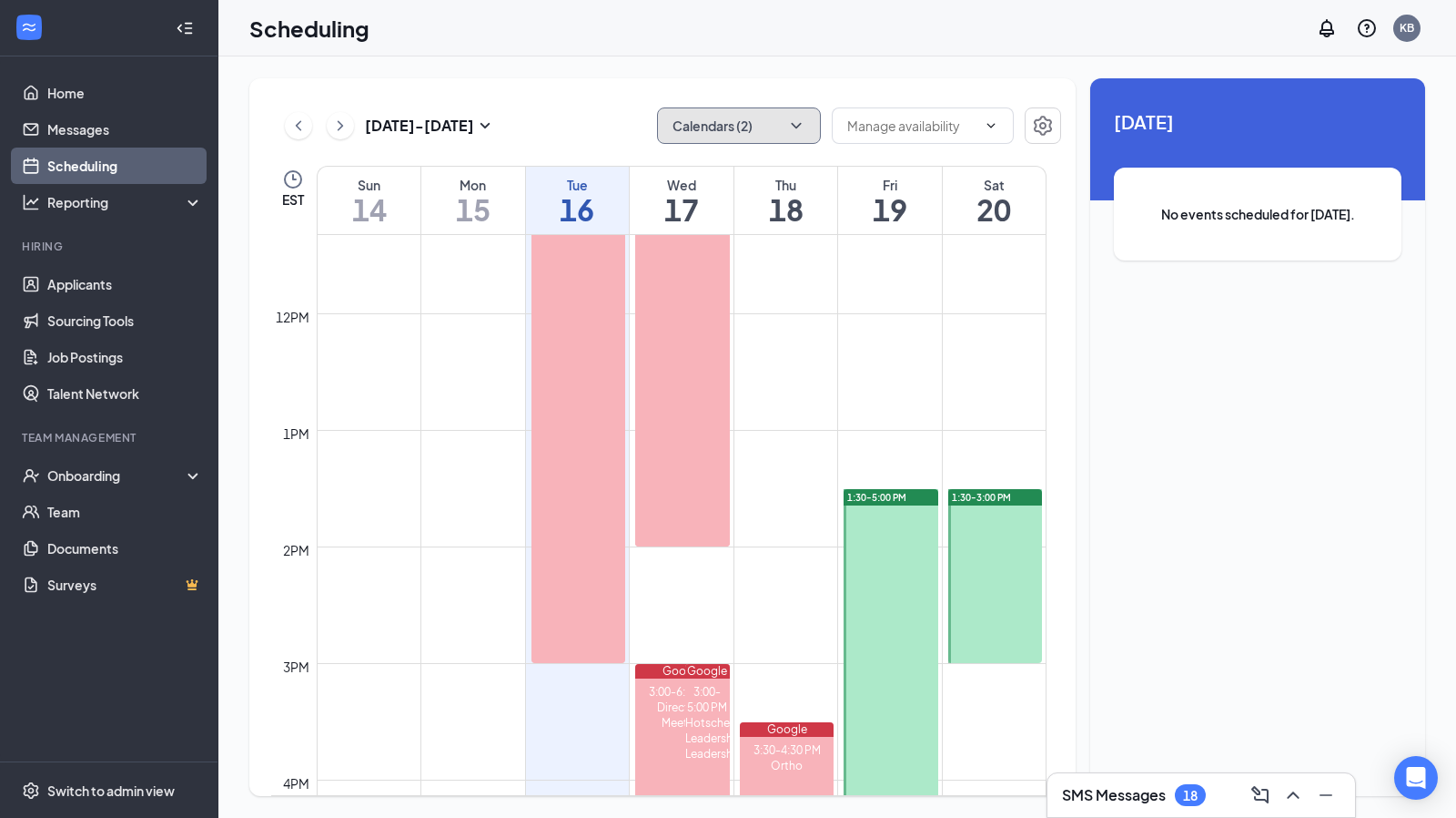
click at [695, 129] on button "Calendars (2)" at bounding box center [739, 126] width 164 height 36
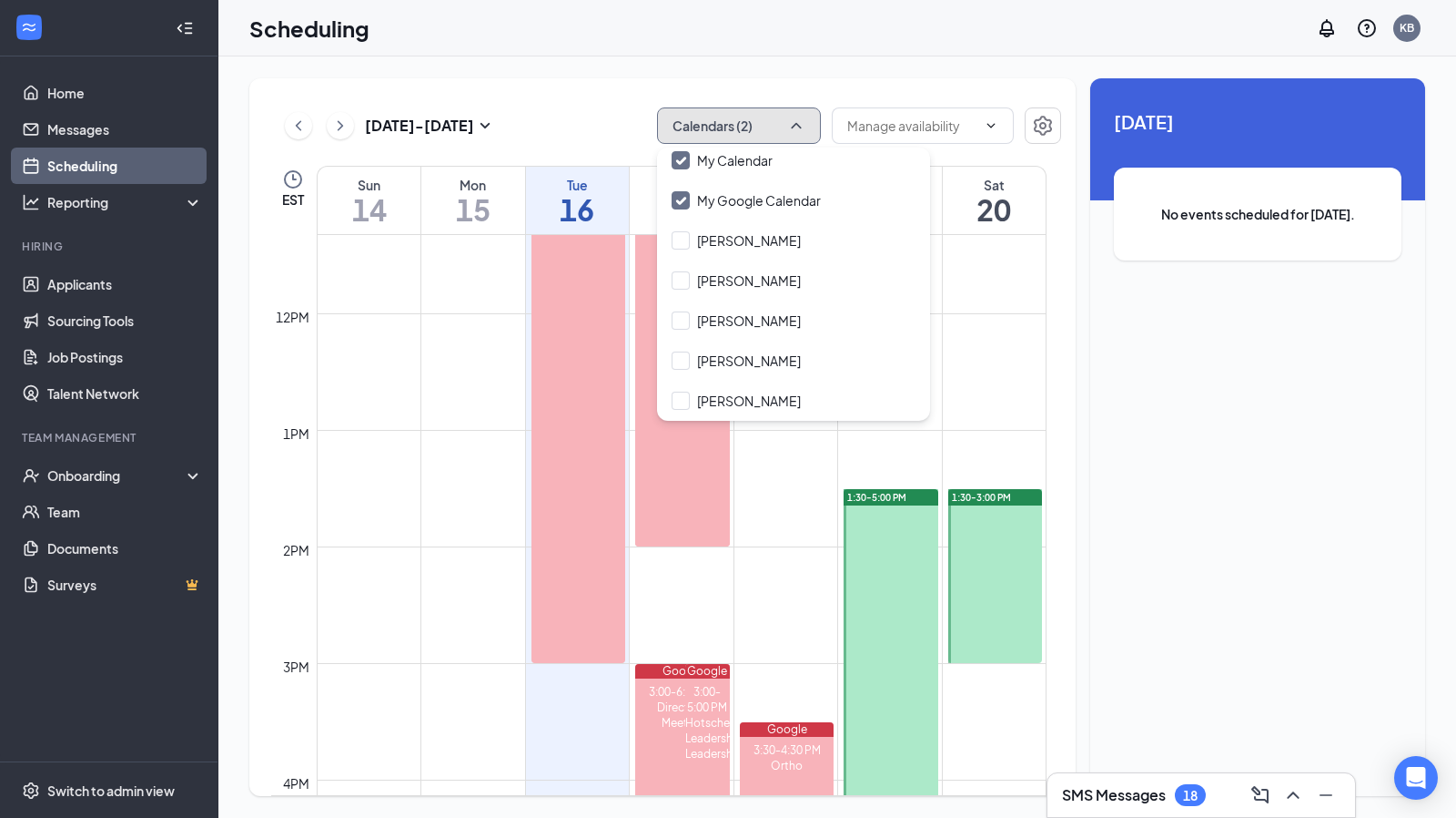
scroll to position [48, 0]
click at [666, 404] on div "[PERSON_NAME]" at bounding box center [794, 401] width 273 height 40
checkbox input "true"
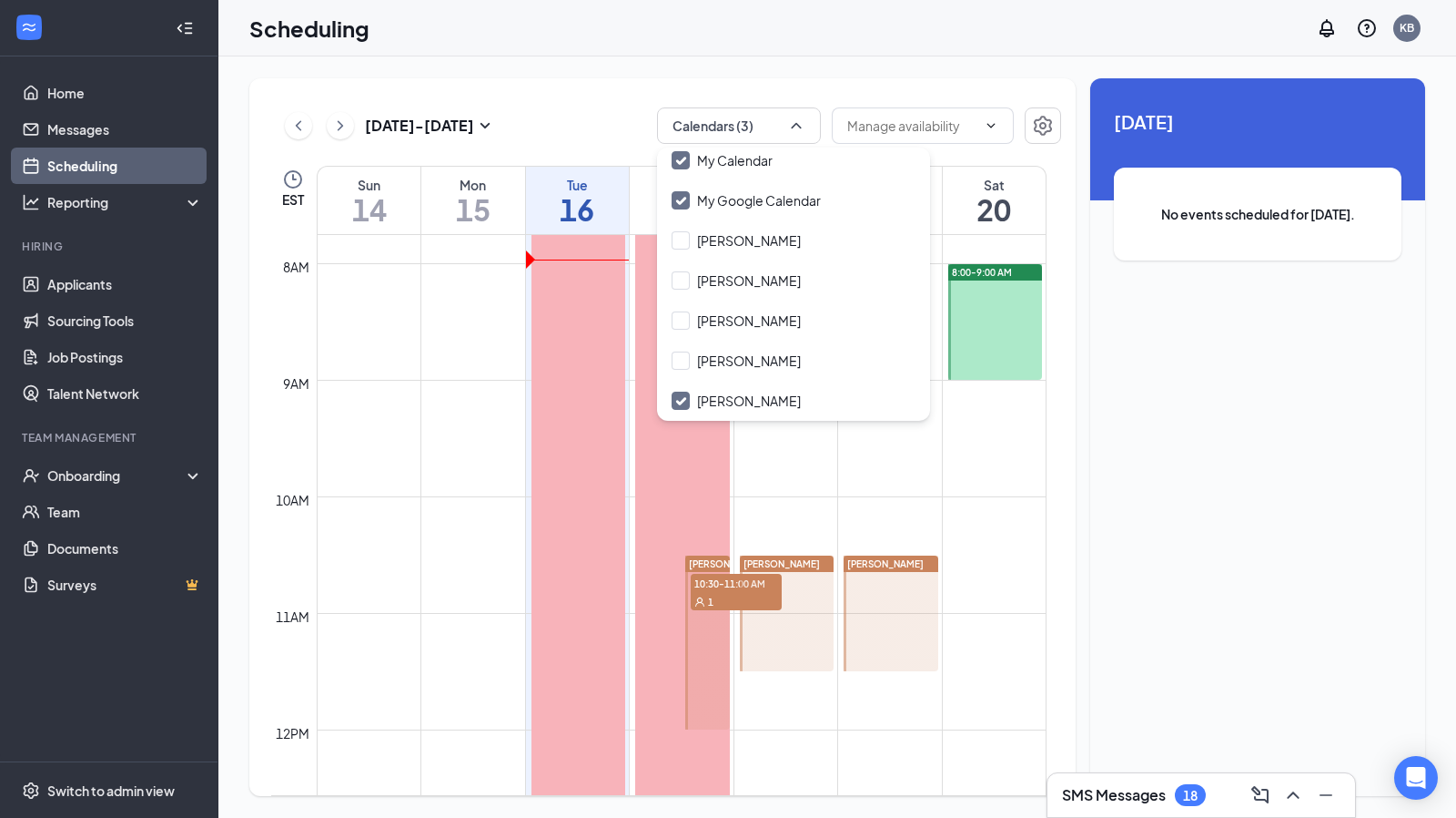
scroll to position [903, 0]
click at [1009, 485] on td at bounding box center [681, 482] width 730 height 30
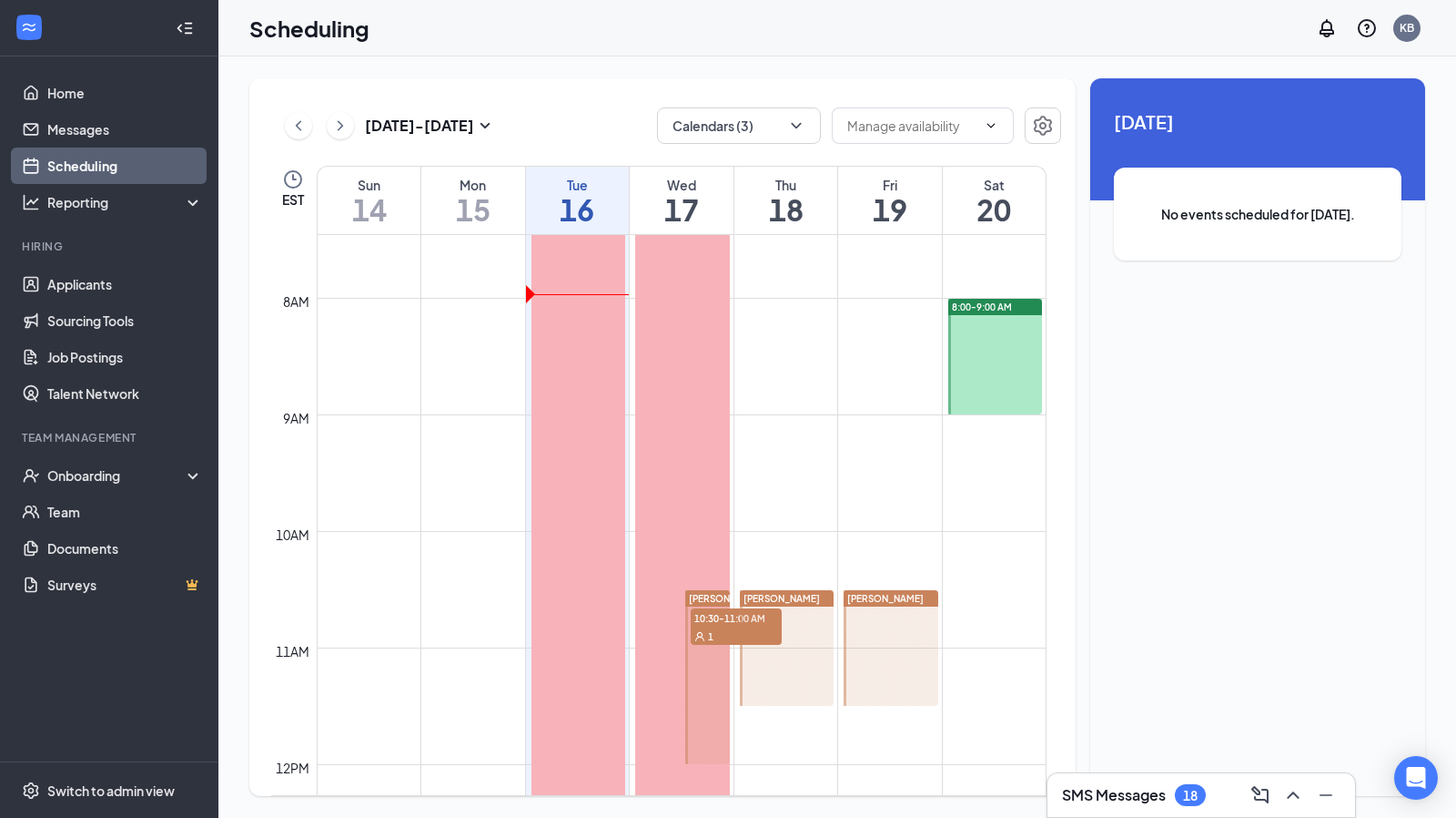
scroll to position [869, 0]
click at [754, 617] on div at bounding box center [787, 648] width 94 height 115
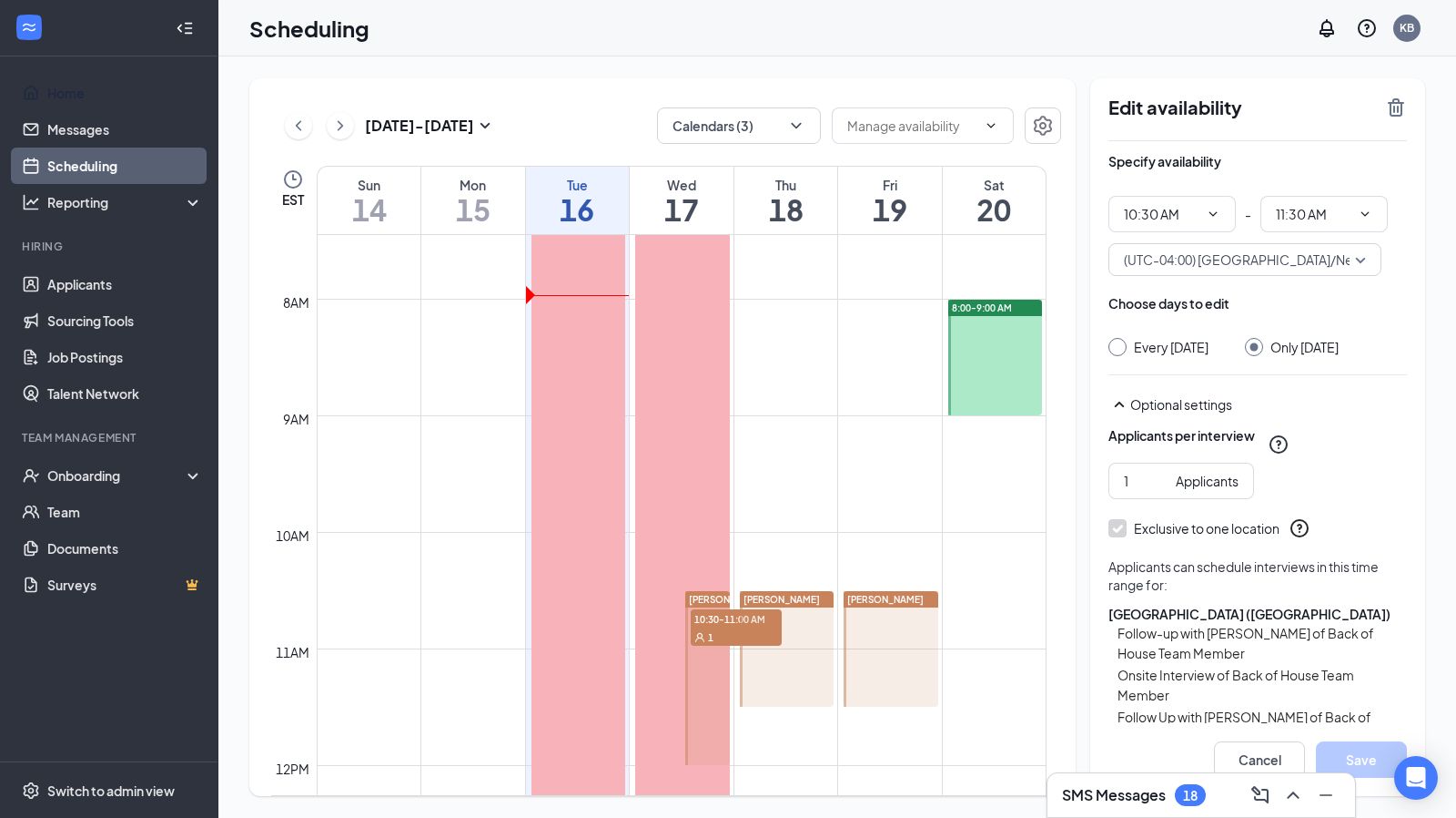
click at [71, 92] on link "Home" at bounding box center [125, 93] width 156 height 36
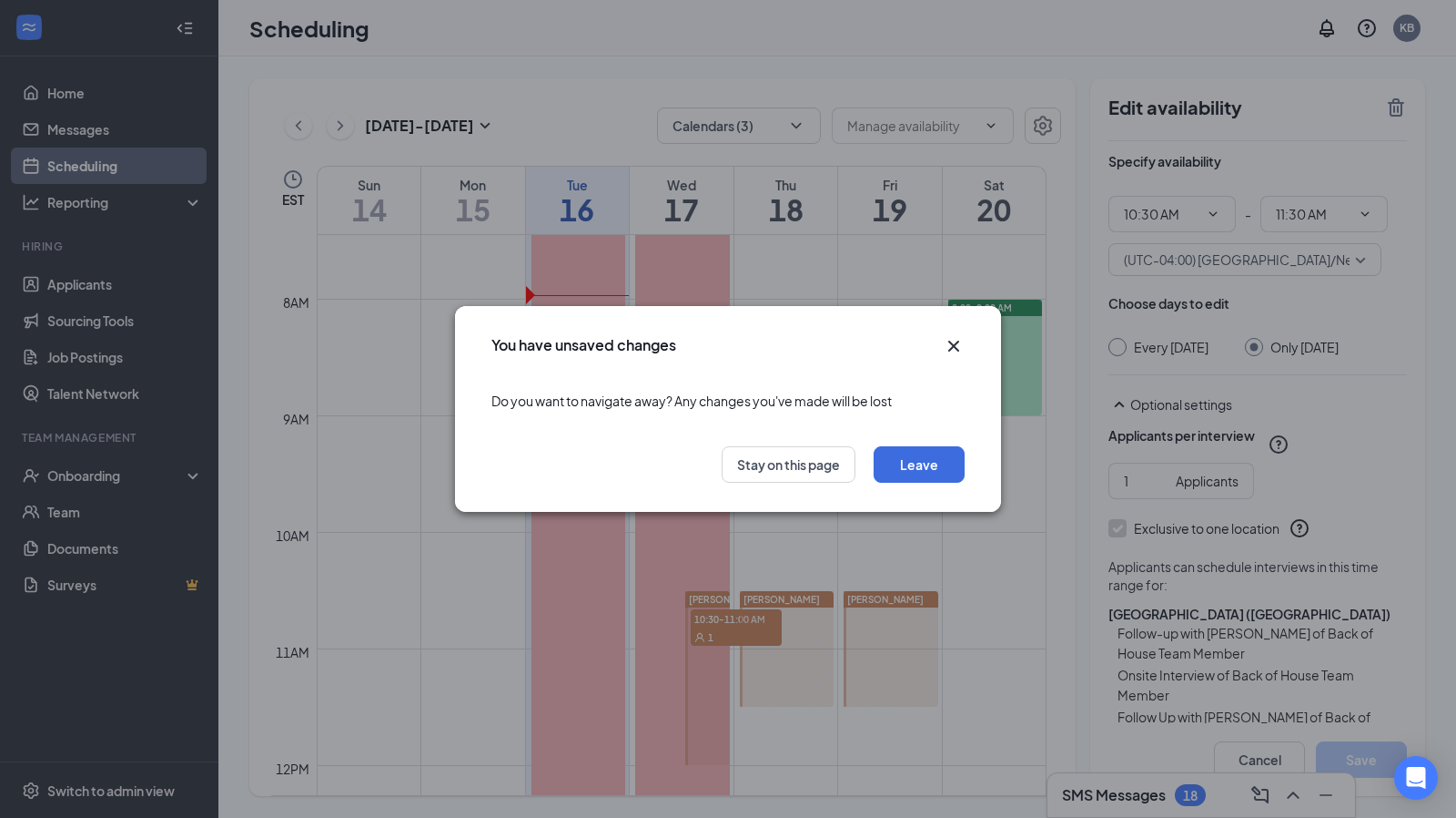
click at [954, 346] on icon "Cross" at bounding box center [953, 346] width 22 height 22
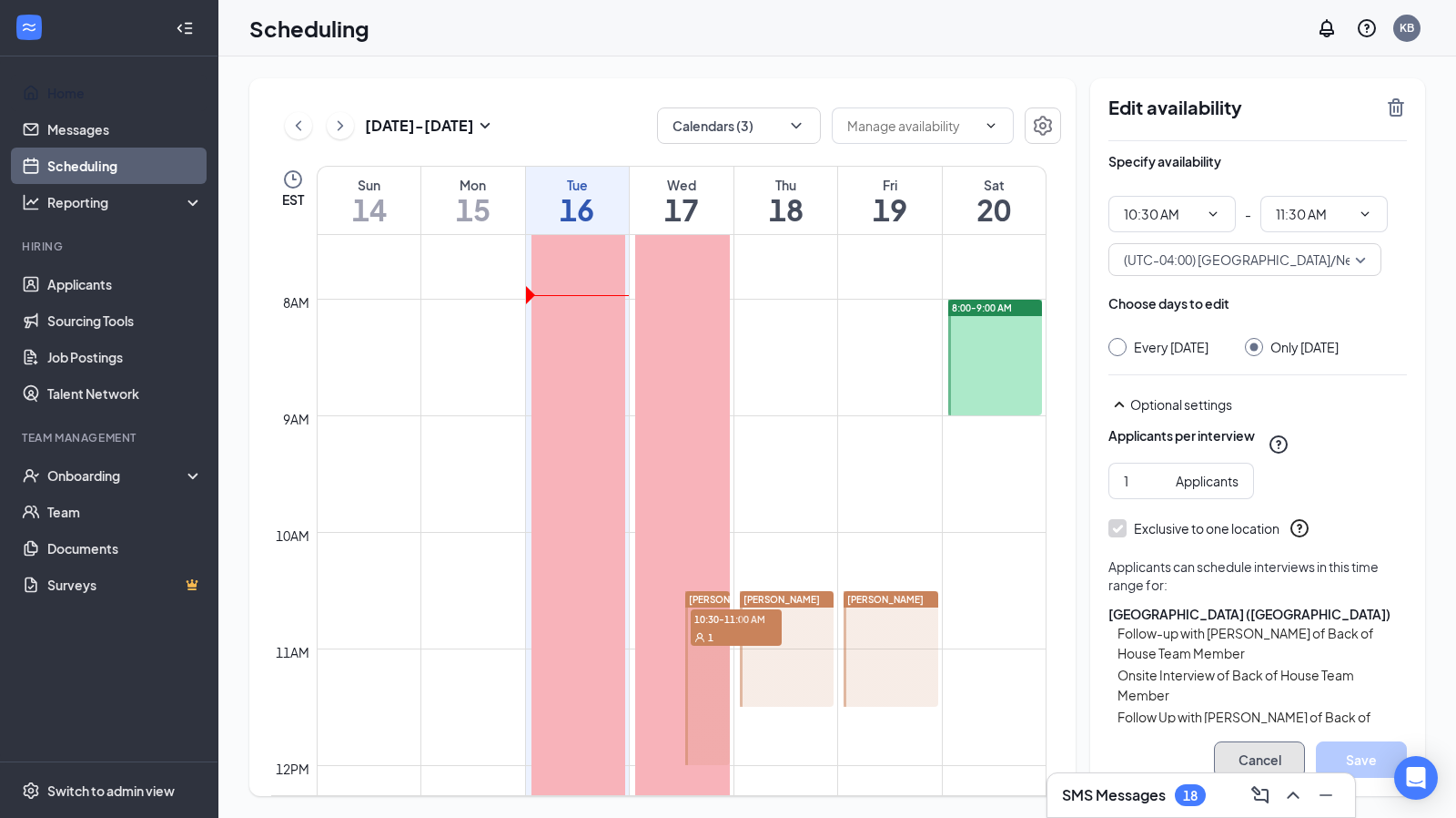
click at [1261, 764] on button "Cancel" at bounding box center [1259, 760] width 91 height 36
